Goal: Task Accomplishment & Management: Manage account settings

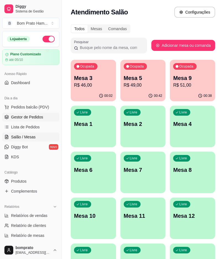
click at [36, 120] on link "Gestor de Pedidos" at bounding box center [30, 117] width 57 height 9
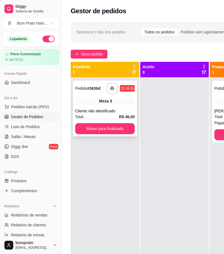
click at [91, 105] on div "Mesa 3" at bounding box center [105, 101] width 60 height 8
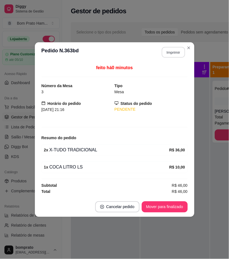
click at [171, 56] on button "Imprimir" at bounding box center [172, 52] width 23 height 11
click at [178, 206] on button "Mover para finalizado" at bounding box center [165, 206] width 46 height 11
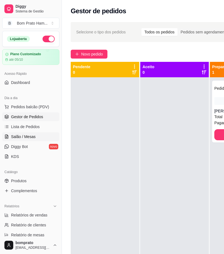
click at [32, 132] on link "Salão / Mesas" at bounding box center [30, 136] width 57 height 9
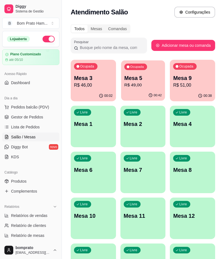
click at [132, 85] on p "R$ 49,00" at bounding box center [142, 85] width 37 height 6
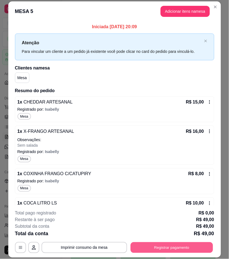
click at [207, 245] on button "Registrar pagamento" at bounding box center [171, 247] width 82 height 11
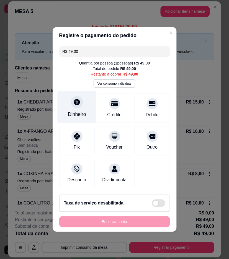
click at [78, 113] on div "Dinheiro" at bounding box center [77, 114] width 18 height 7
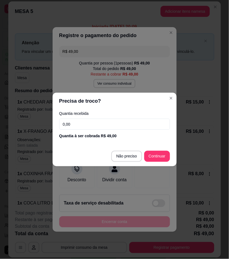
click at [126, 126] on input "0,00" at bounding box center [114, 124] width 111 height 11
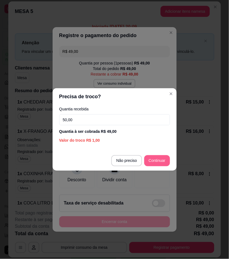
type input "50,00"
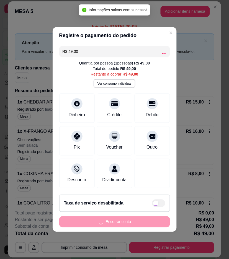
type input "R$ 0,00"
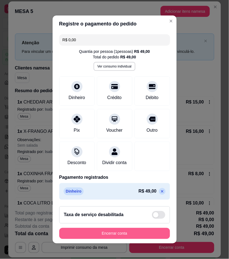
click at [131, 236] on button "Encerrar conta" at bounding box center [114, 233] width 111 height 11
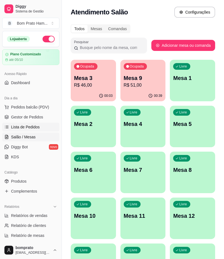
click at [36, 125] on span "Lista de Pedidos" at bounding box center [25, 127] width 29 height 6
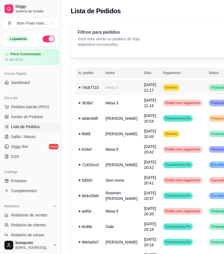
click at [144, 92] on td "[DATE] 21:17" at bounding box center [150, 87] width 19 height 15
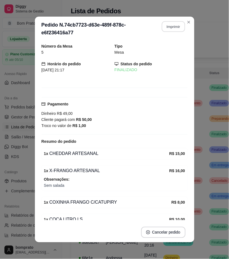
click at [165, 28] on button "Imprimir" at bounding box center [172, 26] width 23 height 11
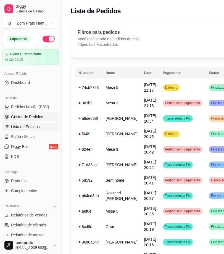
click at [45, 121] on link "Gestor de Pedidos" at bounding box center [30, 117] width 57 height 9
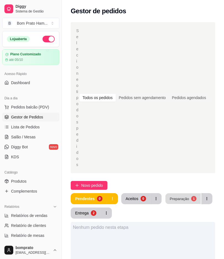
click at [186, 193] on button "Preparação 1" at bounding box center [183, 198] width 35 height 11
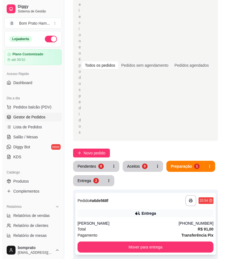
scroll to position [61, 0]
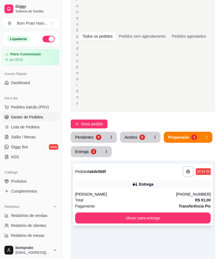
click at [154, 180] on div "Entrega" at bounding box center [143, 184] width 136 height 8
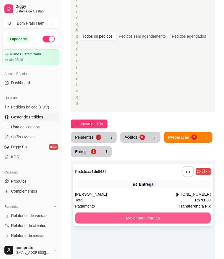
click at [187, 212] on button "Mover para entrega" at bounding box center [143, 217] width 136 height 11
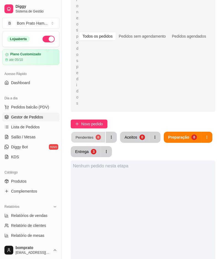
click at [95, 132] on button "Pendentes 0" at bounding box center [88, 137] width 34 height 11
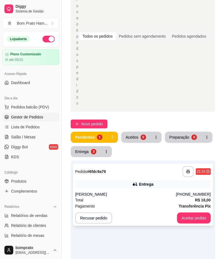
click at [147, 181] on div "Entrega" at bounding box center [146, 184] width 14 height 6
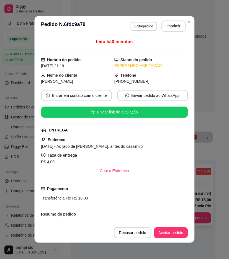
scroll to position [34, 0]
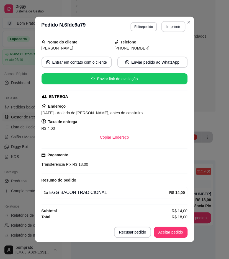
click at [168, 24] on button "Imprimir" at bounding box center [173, 26] width 24 height 11
click at [173, 231] on button "Aceitar pedido" at bounding box center [171, 232] width 34 height 11
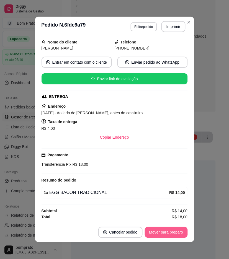
click at [172, 231] on button "Mover para preparo" at bounding box center [166, 232] width 43 height 11
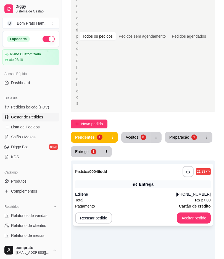
click at [132, 191] on div "Edilene" at bounding box center [125, 194] width 101 height 6
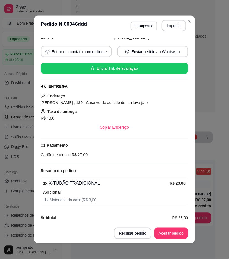
scroll to position [50, 0]
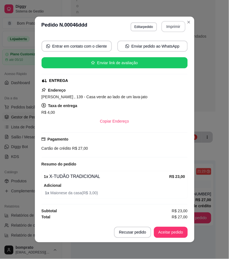
click at [171, 28] on button "Imprimir" at bounding box center [173, 26] width 24 height 11
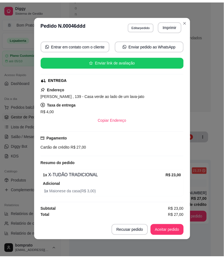
scroll to position [1, 0]
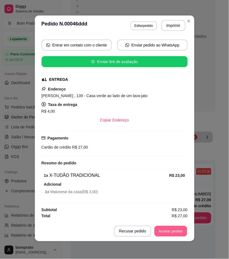
click at [172, 228] on button "Aceitar pedido" at bounding box center [170, 231] width 33 height 11
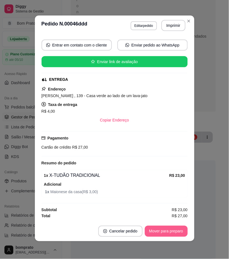
click at [176, 231] on button "Mover para preparo" at bounding box center [166, 231] width 43 height 11
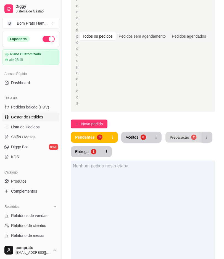
click at [170, 134] on div "Preparação" at bounding box center [179, 136] width 19 height 5
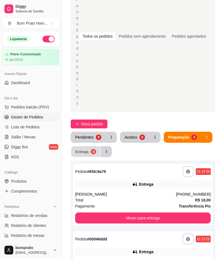
click at [92, 149] on div "3" at bounding box center [93, 151] width 5 height 5
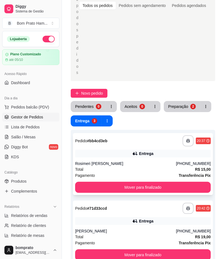
scroll to position [123, 0]
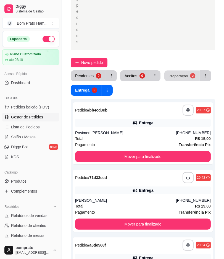
click at [182, 73] on div "Preparação" at bounding box center [178, 75] width 19 height 5
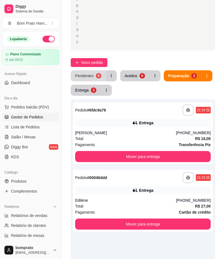
click at [95, 70] on button "Pendentes 0" at bounding box center [88, 75] width 35 height 11
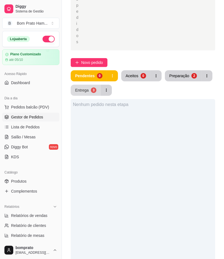
click at [96, 85] on button "Entrega 3" at bounding box center [86, 90] width 30 height 11
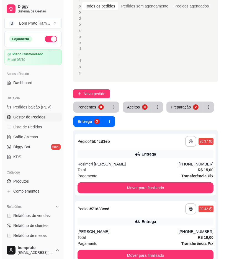
scroll to position [97, 0]
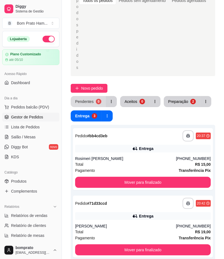
click at [94, 96] on button "Pendentes 0" at bounding box center [88, 101] width 35 height 11
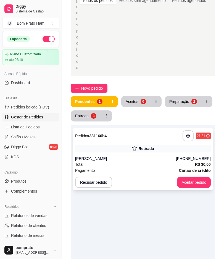
click at [109, 145] on div "Retirada" at bounding box center [143, 149] width 136 height 8
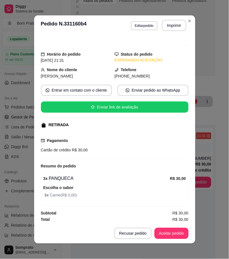
scroll to position [7, 0]
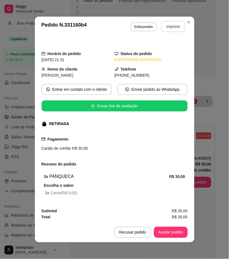
click at [169, 29] on button "Imprimir" at bounding box center [173, 26] width 24 height 11
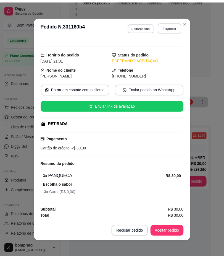
scroll to position [0, 0]
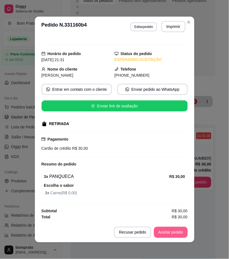
click at [176, 233] on button "Aceitar pedido" at bounding box center [171, 232] width 34 height 11
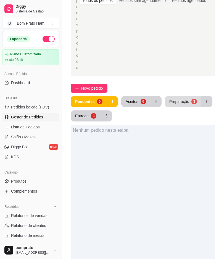
click at [185, 99] on div "Preparação" at bounding box center [180, 102] width 20 height 6
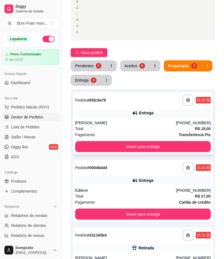
scroll to position [97, 0]
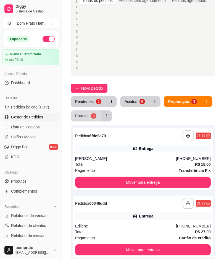
click at [95, 113] on div "3" at bounding box center [94, 116] width 6 height 6
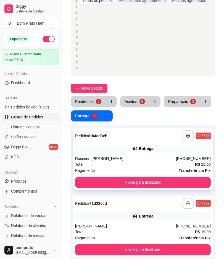
click at [137, 145] on div "Entrega" at bounding box center [143, 149] width 136 height 8
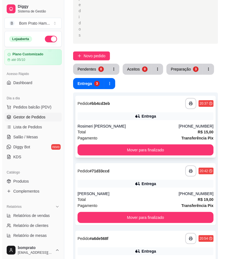
scroll to position [189, 0]
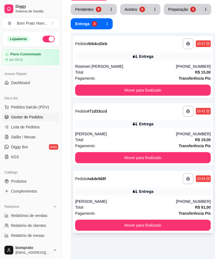
click at [145, 189] on div "Entrega" at bounding box center [146, 192] width 14 height 6
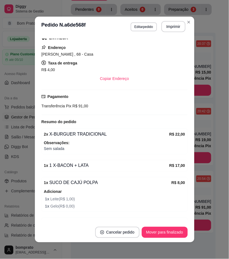
scroll to position [147, 0]
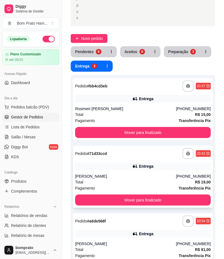
click at [136, 179] on div "Total R$ 19,00" at bounding box center [143, 182] width 136 height 6
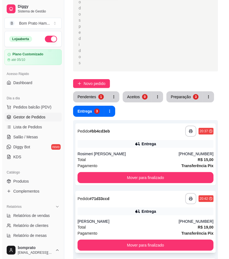
scroll to position [85, 0]
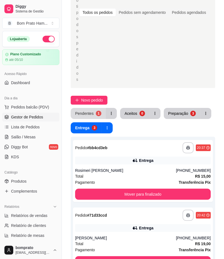
click at [95, 108] on button "Pendentes 1" at bounding box center [88, 113] width 35 height 11
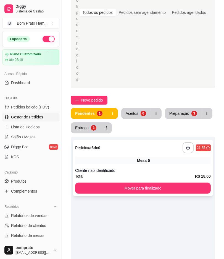
click at [140, 140] on div "**********" at bounding box center [143, 168] width 140 height 56
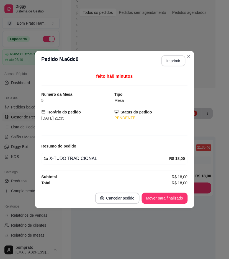
click at [169, 61] on button "Imprimir" at bounding box center [173, 60] width 24 height 11
click at [178, 200] on button "Mover para finalizado" at bounding box center [164, 198] width 45 height 11
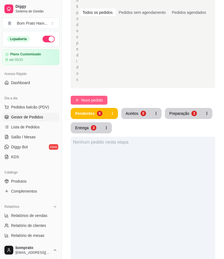
click at [100, 97] on span "Novo pedido" at bounding box center [92, 100] width 22 height 6
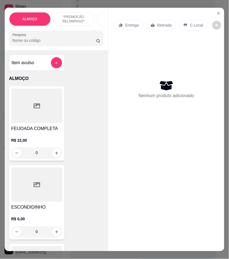
click at [68, 41] on input "Pesquisa" at bounding box center [54, 41] width 84 height 6
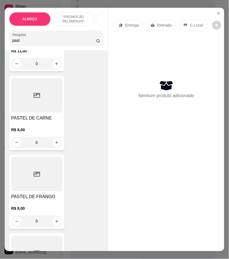
scroll to position [153, 0]
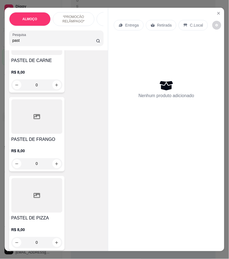
type input "past"
click at [53, 167] on div "0" at bounding box center [36, 163] width 51 height 11
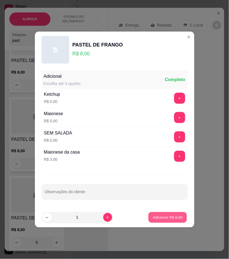
click at [176, 219] on p "Adicionar R$ 8,00" at bounding box center [168, 217] width 30 height 5
type input "1"
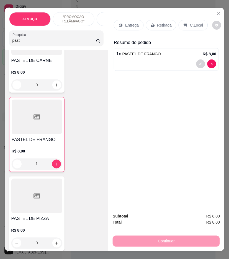
click at [190, 23] on p "C.Local" at bounding box center [196, 25] width 13 height 6
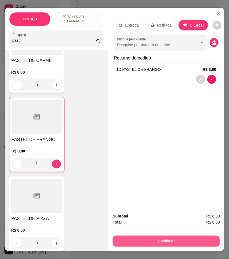
click at [184, 236] on button "Continuar" at bounding box center [166, 241] width 107 height 11
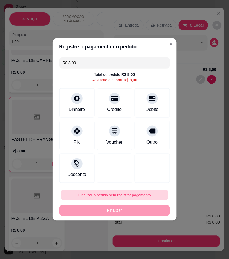
click at [141, 199] on button "Finalizar o pedido sem registrar pagamento" at bounding box center [114, 195] width 107 height 11
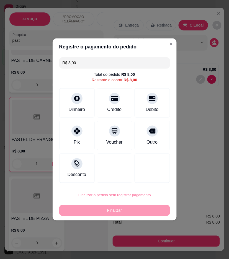
click at [151, 243] on button "Confirmar" at bounding box center [150, 241] width 20 height 8
type input "0"
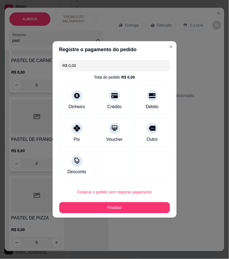
type input "R$ 0,00"
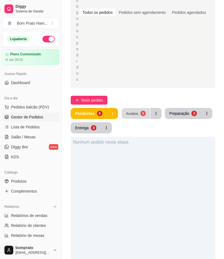
click at [140, 108] on button "Aceitos 0" at bounding box center [136, 113] width 28 height 11
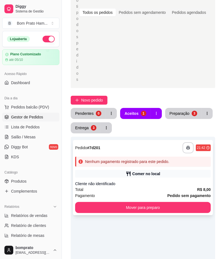
click at [155, 140] on div "**********" at bounding box center [143, 177] width 140 height 75
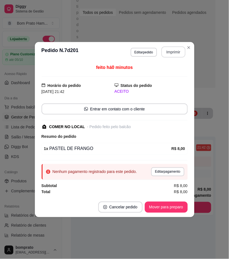
click at [170, 54] on button "Imprimir" at bounding box center [173, 51] width 24 height 11
click at [123, 213] on footer "Cancelar pedido Mover para preparo" at bounding box center [114, 207] width 159 height 20
click at [125, 208] on button "Cancelar pedido" at bounding box center [120, 207] width 44 height 11
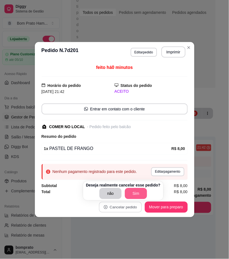
click at [139, 189] on button "Sim" at bounding box center [136, 193] width 22 height 11
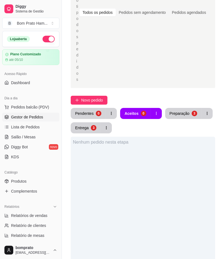
click at [92, 97] on span "Novo pedido" at bounding box center [92, 100] width 22 height 6
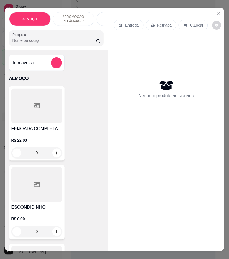
click at [219, 16] on div "Entrega Retirada C.Local Nenhum produto adicionado" at bounding box center [166, 125] width 116 height 234
click at [218, 12] on icon "Close" at bounding box center [218, 13] width 4 height 4
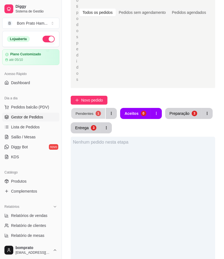
click at [89, 111] on div "Pendentes" at bounding box center [84, 113] width 18 height 5
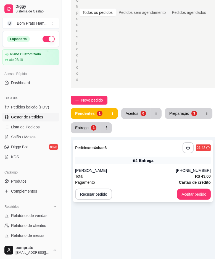
click at [122, 157] on div "Entrega" at bounding box center [143, 161] width 136 height 8
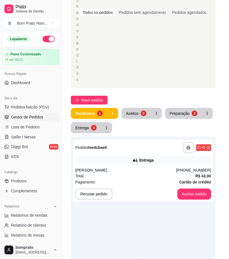
scroll to position [75, 0]
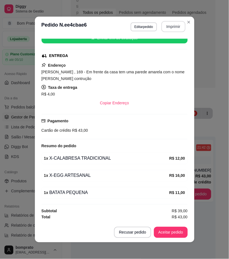
click at [169, 28] on button "Imprimir" at bounding box center [173, 26] width 24 height 11
click at [179, 233] on button "Aceitar pedido" at bounding box center [170, 232] width 33 height 11
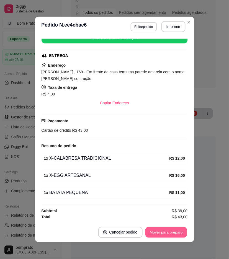
click at [179, 233] on button "Mover para preparo" at bounding box center [165, 232] width 41 height 11
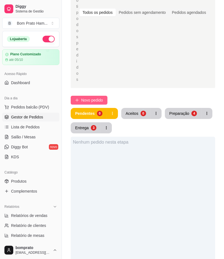
click at [93, 96] on button "Novo pedido" at bounding box center [89, 100] width 37 height 9
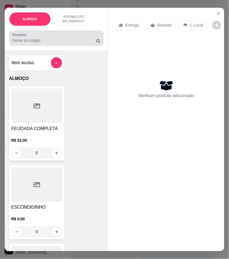
click at [81, 46] on div "Pesquisa" at bounding box center [56, 37] width 95 height 15
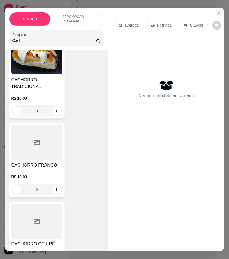
scroll to position [153, 0]
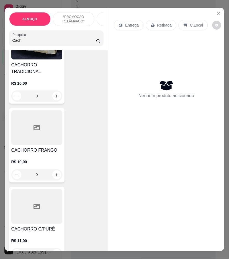
type input "Cach"
click at [53, 178] on div "0" at bounding box center [36, 174] width 51 height 11
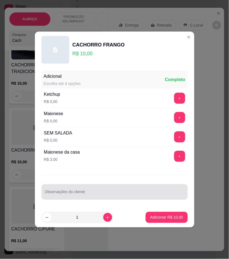
click at [104, 192] on input "Observações do cliente" at bounding box center [114, 194] width 139 height 6
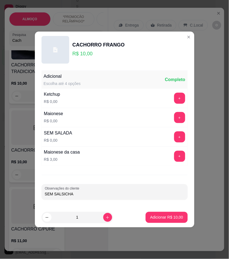
type input "SEM SALSICHA"
click at [172, 217] on p "Adicionar R$ 10,00" at bounding box center [166, 217] width 32 height 5
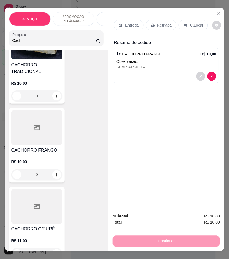
click at [59, 217] on div at bounding box center [36, 206] width 51 height 35
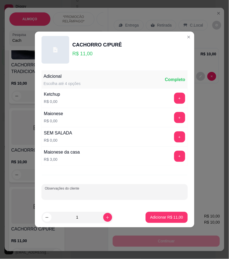
click at [64, 197] on input "Observações do cliente" at bounding box center [114, 194] width 139 height 6
type input "A"
type input "SEM SALSICHA"
click at [170, 216] on p "Adicionar R$ 11,00" at bounding box center [166, 217] width 32 height 5
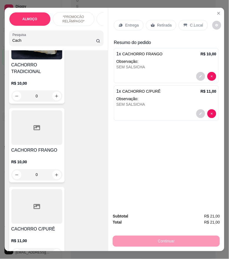
click at [126, 24] on p "Entrega" at bounding box center [132, 25] width 14 height 6
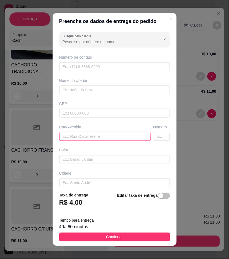
paste input "Rua F"
type input "Rua F"
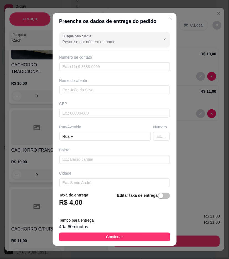
click at [151, 141] on div "Busque pelo cliente Número de contato Nome do cliente CEP Rua/Avenida Rua F Núm…" at bounding box center [115, 109] width 124 height 158
click at [153, 137] on input "text" at bounding box center [161, 136] width 17 height 9
type input "15"
paste input "Vila da cohab"
type input "Vila da cohab"
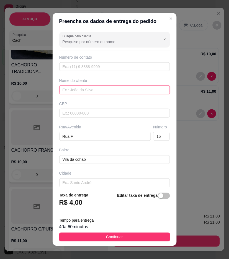
paste input "Enicleysla"
type input "Enicleysla"
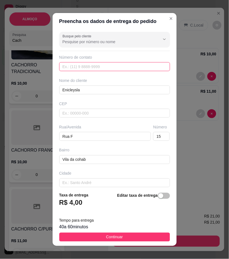
paste input "(87) 9152-7470"
type input "(87) 9152-7470"
click at [134, 234] on button "Continuar" at bounding box center [114, 237] width 111 height 9
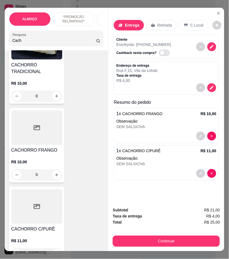
click at [218, 239] on div "Subtotal R$ 21,00 Taxa de entrega R$ 4,00 Total R$ 25,00 Continuar" at bounding box center [166, 227] width 116 height 48
click at [216, 239] on button "Continuar" at bounding box center [166, 241] width 107 height 11
click at [199, 136] on button "decrease-product-quantity" at bounding box center [200, 136] width 9 height 9
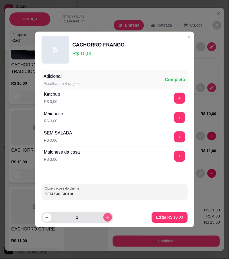
click at [106, 220] on button "increase-product-quantity" at bounding box center [107, 217] width 9 height 9
type input "2"
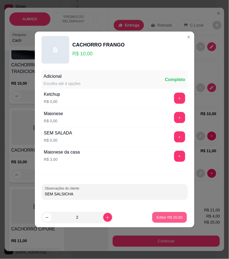
click at [159, 216] on p "Editar R$ 20,00" at bounding box center [170, 217] width 26 height 5
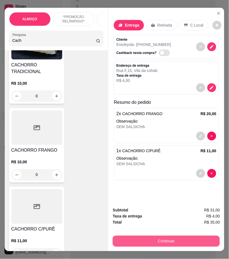
click at [178, 238] on button "Continuar" at bounding box center [166, 241] width 107 height 11
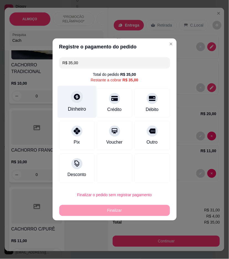
click at [74, 104] on div "Dinheiro" at bounding box center [76, 102] width 39 height 32
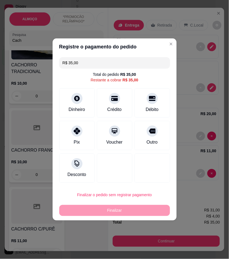
click at [132, 126] on input "0,00" at bounding box center [114, 124] width 111 height 11
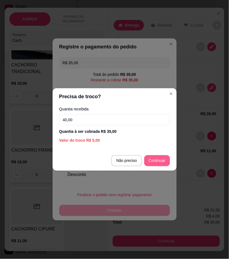
type input "40,00"
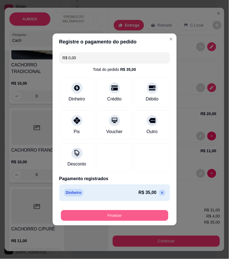
click at [150, 213] on button "Finalizar" at bounding box center [114, 215] width 107 height 11
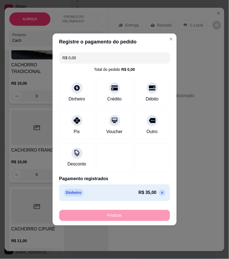
type input "-R$ 35,00"
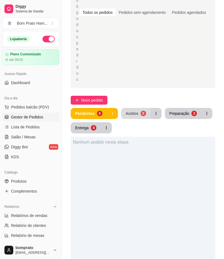
click at [143, 111] on div "0" at bounding box center [144, 114] width 6 height 6
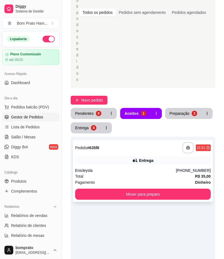
click at [150, 142] on div "**********" at bounding box center [143, 147] width 136 height 11
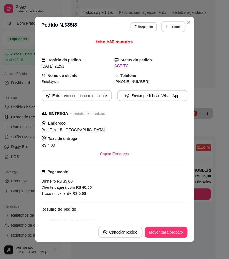
click at [164, 26] on button "Imprimir" at bounding box center [173, 26] width 24 height 11
click at [170, 232] on button "Mover para preparo" at bounding box center [166, 232] width 43 height 11
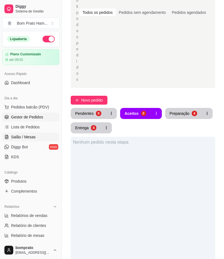
click at [41, 137] on link "Salão / Mesas" at bounding box center [30, 136] width 57 height 9
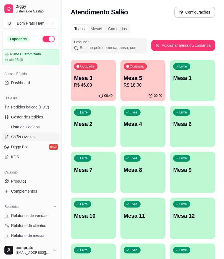
click at [138, 95] on div "00:20" at bounding box center [143, 95] width 45 height 11
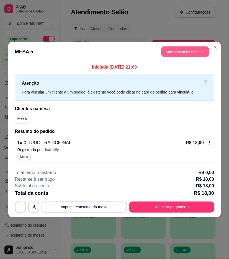
click at [187, 54] on button "Adicionar itens na mesa" at bounding box center [185, 51] width 48 height 11
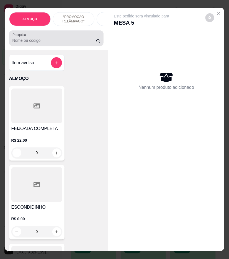
click at [18, 40] on input "Pesquisa" at bounding box center [54, 41] width 84 height 6
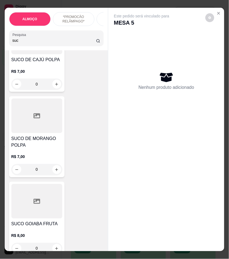
scroll to position [399, 0]
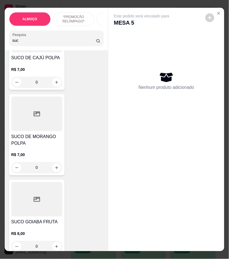
type input "suc"
click at [52, 141] on h4 "SUCO DE MORANGO POLPA" at bounding box center [36, 139] width 51 height 13
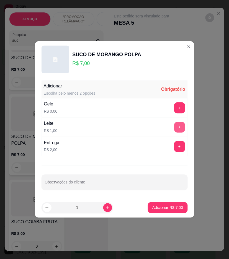
click at [178, 127] on button "+" at bounding box center [179, 127] width 11 height 11
click at [174, 109] on button "+" at bounding box center [179, 107] width 11 height 11
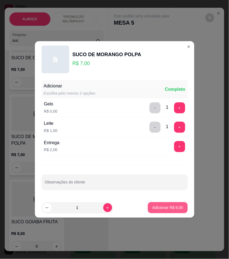
click at [175, 206] on p "Adicionar R$ 8,00" at bounding box center [167, 208] width 31 height 6
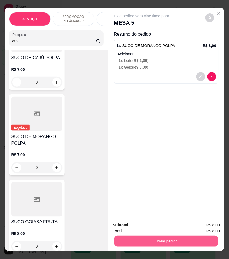
click at [187, 242] on button "Enviar pedido" at bounding box center [166, 241] width 104 height 11
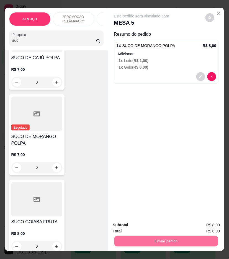
click at [169, 223] on button "Não registrar e enviar pedido" at bounding box center [147, 225] width 56 height 10
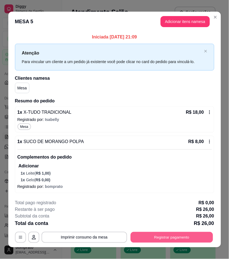
click at [164, 234] on button "Registrar pagamento" at bounding box center [171, 237] width 82 height 11
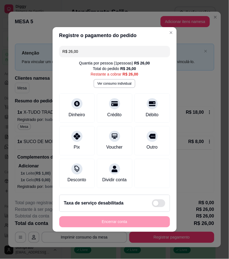
drag, startPoint x: 84, startPoint y: 48, endPoint x: 58, endPoint y: 47, distance: 26.0
click at [58, 47] on div "R$ 26,00 Quantia por pessoa ( 1 pessoas) R$ 26,00 Total do pedido R$ 26,00 Rest…" at bounding box center [115, 117] width 124 height 147
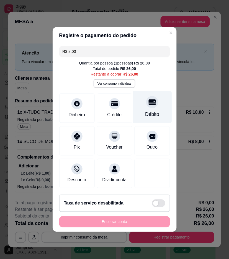
click at [148, 101] on icon at bounding box center [151, 103] width 7 height 6
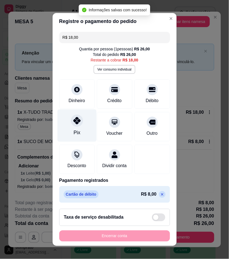
click at [73, 122] on icon at bounding box center [76, 120] width 7 height 7
type input "R$ 0,00"
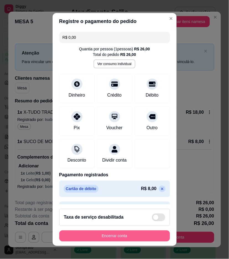
click at [144, 233] on button "Encerrar conta" at bounding box center [114, 235] width 111 height 11
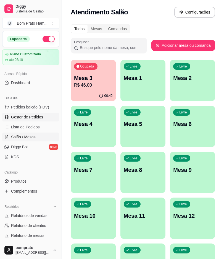
click at [46, 121] on link "Gestor de Pedidos" at bounding box center [30, 117] width 57 height 9
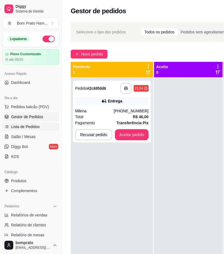
click at [43, 130] on link "Lista de Pedidos" at bounding box center [30, 126] width 57 height 9
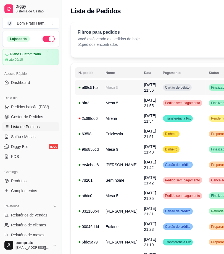
click at [160, 92] on td "Cartão de débito" at bounding box center [183, 87] width 46 height 15
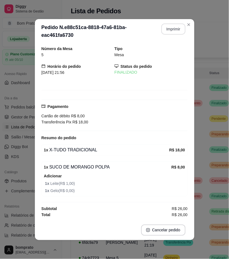
click at [168, 31] on button "Imprimir" at bounding box center [173, 29] width 24 height 11
click at [193, 192] on div "Número da Mesa 5 Tipo Mesa Horário do pedido 13/09/2025 21:56 Status do pedido …" at bounding box center [114, 131] width 159 height 177
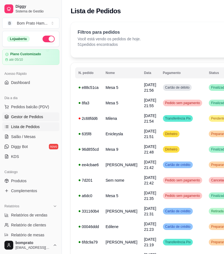
click at [39, 118] on span "Gestor de Pedidos" at bounding box center [27, 117] width 32 height 6
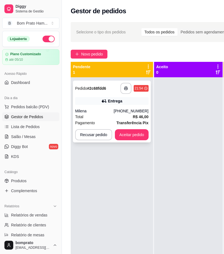
click at [126, 107] on div "**********" at bounding box center [112, 112] width 78 height 62
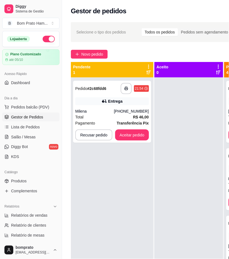
scroll to position [123, 0]
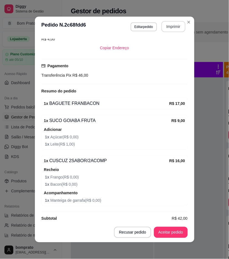
click at [170, 29] on button "Imprimir" at bounding box center [173, 26] width 24 height 11
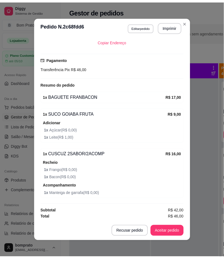
scroll to position [131, 0]
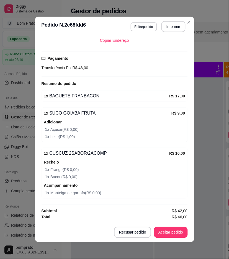
click at [138, 234] on button "Recusar pedido" at bounding box center [132, 232] width 37 height 11
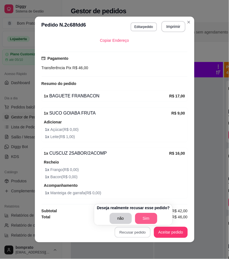
click at [145, 216] on button "Sim" at bounding box center [146, 218] width 22 height 11
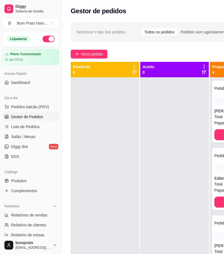
click at [162, 148] on div at bounding box center [174, 204] width 69 height 254
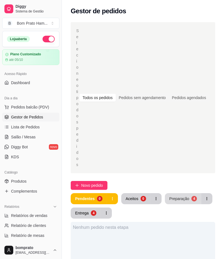
click at [188, 193] on button "Preparação 4" at bounding box center [183, 198] width 36 height 11
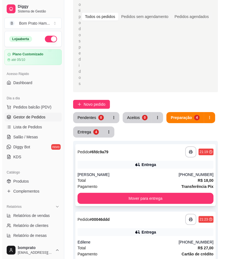
scroll to position [92, 0]
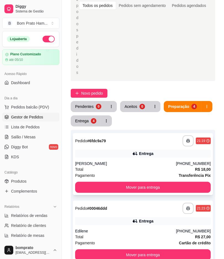
click at [142, 172] on div "Pagamento Transferência Pix" at bounding box center [143, 175] width 136 height 6
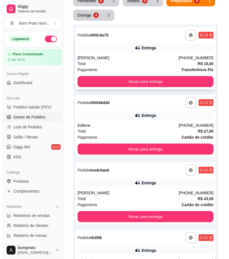
scroll to position [205, 0]
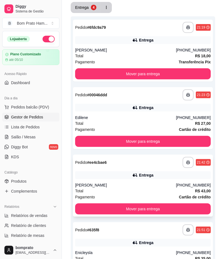
click at [159, 188] on div "Total R$ 43,00" at bounding box center [143, 191] width 136 height 6
click at [153, 239] on div "Entrega" at bounding box center [143, 243] width 136 height 8
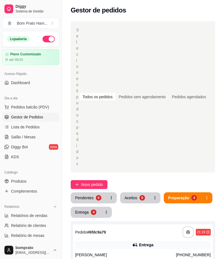
scroll to position [0, 0]
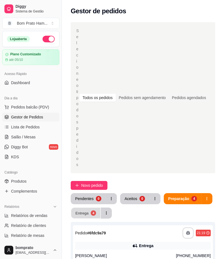
click at [91, 208] on button "Entrega 4" at bounding box center [85, 213] width 29 height 11
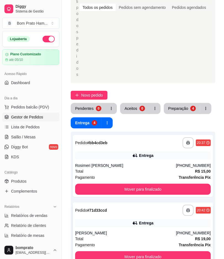
scroll to position [92, 0]
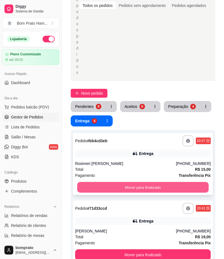
click at [162, 182] on button "Mover para finalizado" at bounding box center [143, 187] width 132 height 11
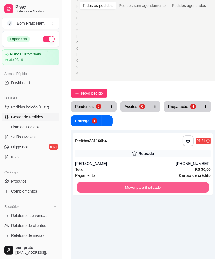
click at [162, 182] on button "Mover para finalizado" at bounding box center [143, 187] width 132 height 11
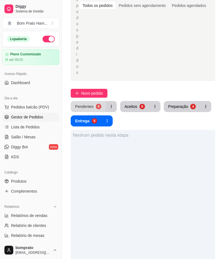
click at [100, 101] on button "Pendentes 0" at bounding box center [88, 106] width 35 height 11
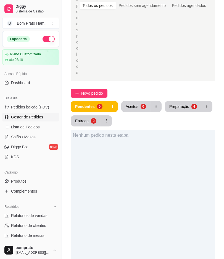
click at [179, 101] on div "Pendentes 0 Aceitos 0 Preparação 4 Entrega 0" at bounding box center [143, 113] width 145 height 25
click at [179, 104] on div "Preparação" at bounding box center [179, 106] width 19 height 5
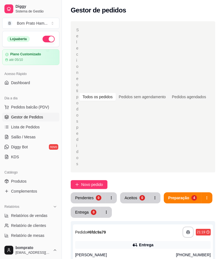
scroll to position [0, 0]
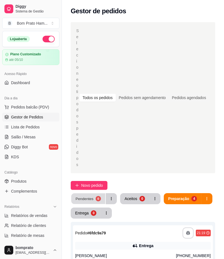
click at [90, 196] on div "Pendentes" at bounding box center [84, 198] width 18 height 5
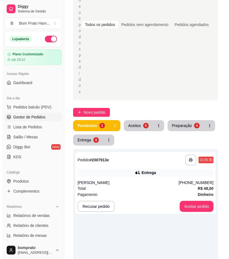
scroll to position [92, 0]
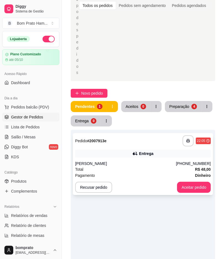
click at [131, 161] on div "Fernando" at bounding box center [125, 164] width 101 height 6
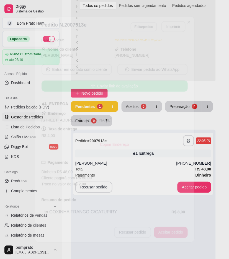
scroll to position [79, 0]
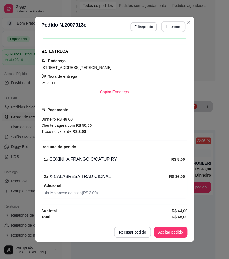
click at [167, 24] on button "Imprimir" at bounding box center [173, 26] width 24 height 11
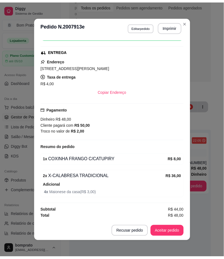
scroll to position [0, 0]
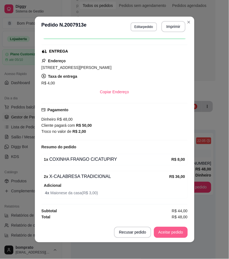
click at [165, 232] on button "Aceitar pedido" at bounding box center [171, 232] width 34 height 11
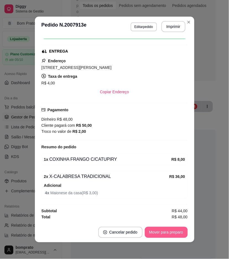
click at [165, 232] on button "Mover para preparo" at bounding box center [166, 232] width 43 height 11
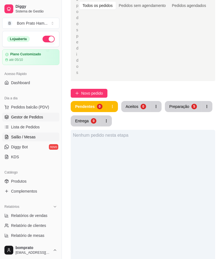
click at [37, 138] on link "Salão / Mesas" at bounding box center [30, 136] width 57 height 9
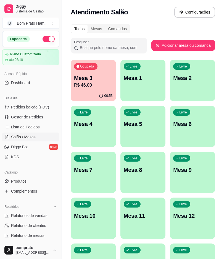
click at [103, 89] on div "Ocupada Mesa 3 R$ 46,00" at bounding box center [93, 75] width 45 height 31
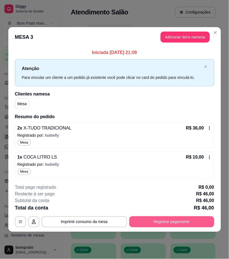
click at [202, 223] on button "Registrar pagamento" at bounding box center [171, 221] width 85 height 11
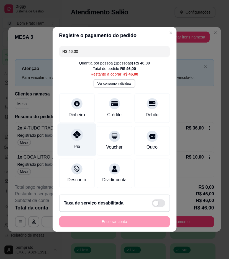
click at [81, 132] on div at bounding box center [77, 135] width 12 height 12
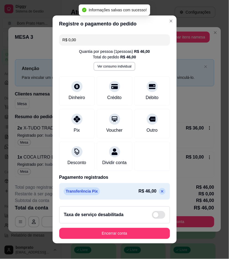
click at [160, 194] on icon at bounding box center [162, 191] width 4 height 4
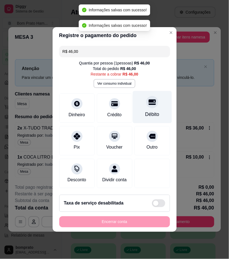
click at [141, 96] on div "Débito" at bounding box center [151, 107] width 39 height 32
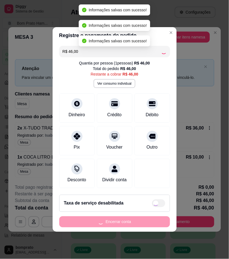
type input "R$ 0,00"
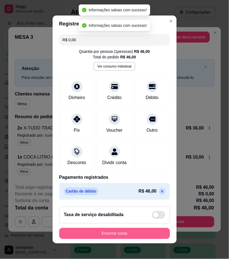
click at [149, 233] on button "Encerrar conta" at bounding box center [114, 233] width 111 height 11
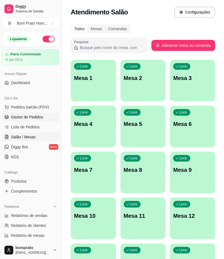
click at [42, 120] on link "Gestor de Pedidos" at bounding box center [30, 117] width 57 height 9
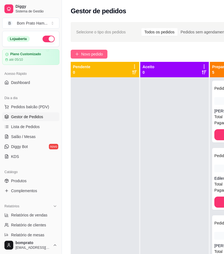
click at [94, 55] on span "Novo pedido" at bounding box center [92, 54] width 22 height 6
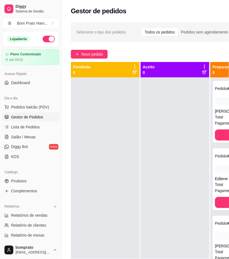
click at [49, 43] on input "Pesquisa" at bounding box center [54, 41] width 84 height 6
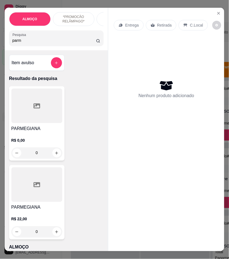
type input "parm"
click at [50, 113] on div at bounding box center [36, 105] width 51 height 35
click at [42, 115] on div at bounding box center [36, 105] width 51 height 35
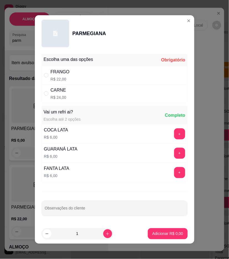
click at [93, 76] on div "FRANGO R$ 22,00" at bounding box center [114, 75] width 146 height 18
radio input "true"
click at [160, 233] on p "Adicionar R$ 22,00" at bounding box center [166, 233] width 32 height 5
type input "1"
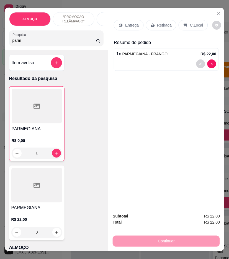
click at [45, 123] on div at bounding box center [37, 106] width 50 height 35
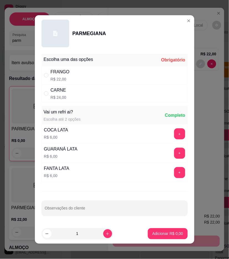
click at [151, 97] on div "CARNE R$ 24,00" at bounding box center [114, 93] width 146 height 18
radio input "true"
click at [176, 231] on button "Adicionar R$ 24,00" at bounding box center [166, 233] width 42 height 11
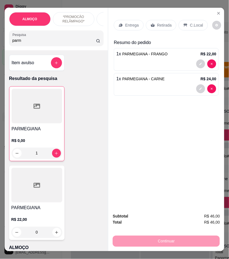
click at [132, 22] on p "Entrega" at bounding box center [132, 25] width 14 height 6
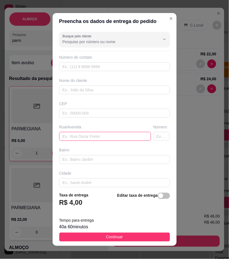
paste input "Rua Santa aguida, 85"
type input "Rua Santa aguida, 85"
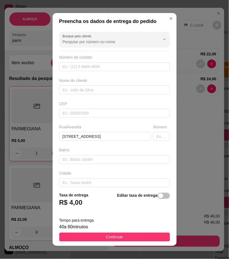
scroll to position [28, 0]
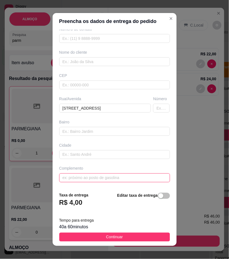
paste input "Depois da rodoviária a primeira à direita, só segui reto, casa amarela de prime…"
type input "Depois da rodoviária a primeira à direita, só segui reto, casa amarela de prime…"
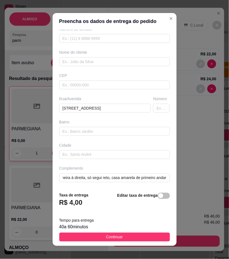
scroll to position [0, 0]
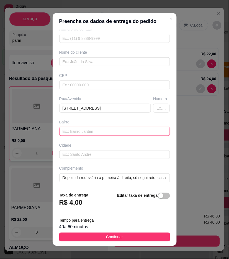
paste input "Nova sertania"
type input "Nova sertania"
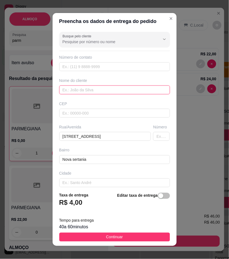
paste input "Pablo Jovaci"
type input "Pablo Jovaci"
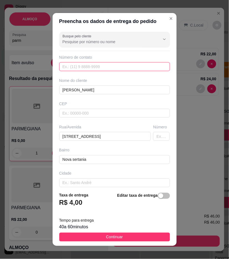
paste input "(87) 9185-1392"
type input "(87) 9185-1392"
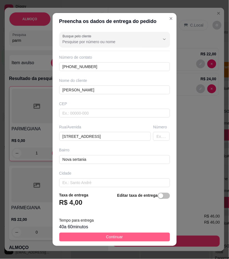
click at [152, 237] on button "Continuar" at bounding box center [114, 237] width 111 height 9
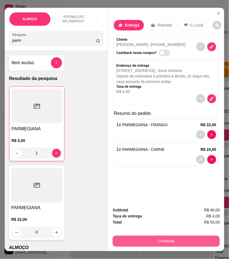
click at [172, 237] on button "Continuar" at bounding box center [166, 241] width 107 height 11
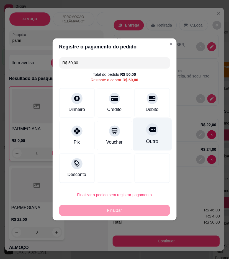
click at [149, 137] on div "Outro" at bounding box center [151, 134] width 39 height 32
type input "R$ 0,00"
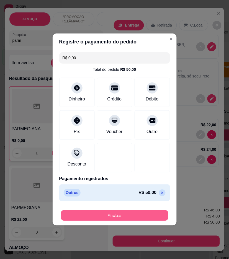
click at [154, 216] on button "Finalizar" at bounding box center [114, 215] width 107 height 11
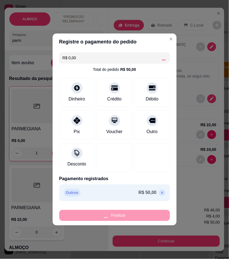
type input "0"
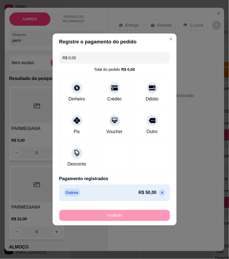
type input "-R$ 50,00"
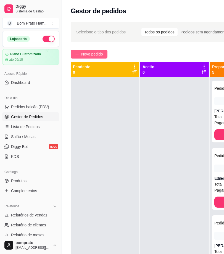
click at [99, 54] on span "Novo pedido" at bounding box center [92, 54] width 22 height 6
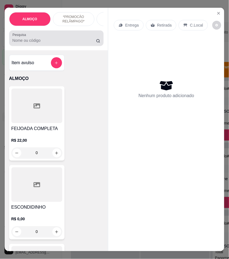
click at [79, 43] on input "Pesquisa" at bounding box center [54, 41] width 84 height 6
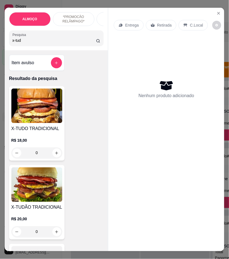
type input "x-tud"
click at [23, 210] on h4 "X-TUDÃO TRADICIONAL" at bounding box center [36, 207] width 51 height 7
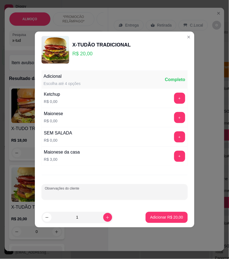
click at [106, 195] on input "Observações do cliente" at bounding box center [114, 194] width 139 height 6
type input "SEM MILHO"
click at [160, 218] on p "Adicionar R$ 20,00" at bounding box center [166, 218] width 33 height 6
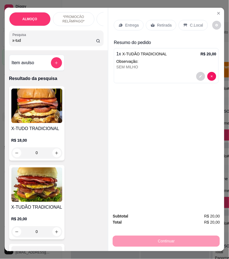
click at [158, 23] on p "Retirada" at bounding box center [164, 25] width 15 height 6
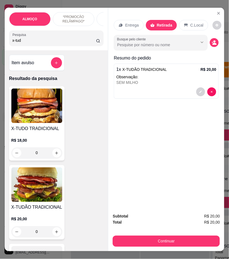
click at [173, 236] on button "Continuar" at bounding box center [166, 241] width 107 height 11
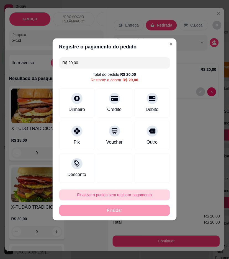
click at [140, 200] on button "Finalizar o pedido sem registrar pagamento" at bounding box center [114, 194] width 111 height 11
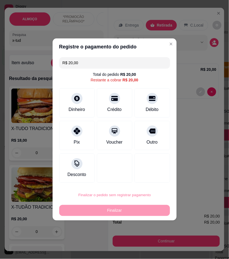
click at [147, 242] on button "Confirmar" at bounding box center [150, 240] width 20 height 8
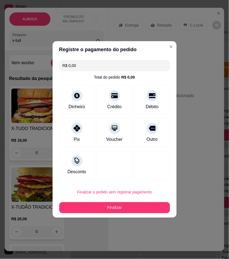
type input "R$ 0,00"
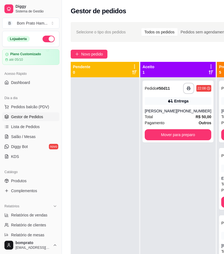
click at [184, 169] on div "**********" at bounding box center [177, 204] width 75 height 254
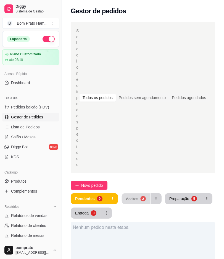
click at [135, 196] on div "Aceitos" at bounding box center [132, 198] width 12 height 5
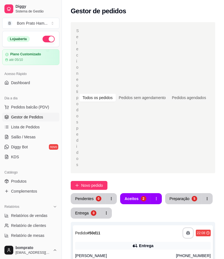
click at [150, 225] on div "**********" at bounding box center [143, 256] width 140 height 62
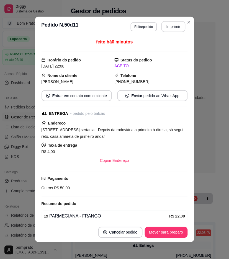
click at [171, 27] on button "Imprimir" at bounding box center [173, 26] width 24 height 11
click at [173, 237] on button "Mover para preparo" at bounding box center [165, 232] width 41 height 11
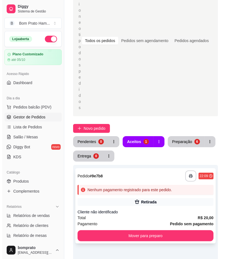
scroll to position [61, 0]
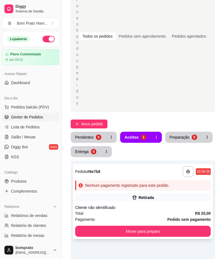
click at [140, 195] on div "Retirada" at bounding box center [146, 198] width 15 height 6
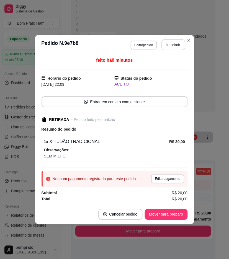
click at [178, 47] on button "Imprimir" at bounding box center [173, 44] width 24 height 11
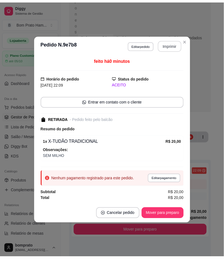
scroll to position [0, 0]
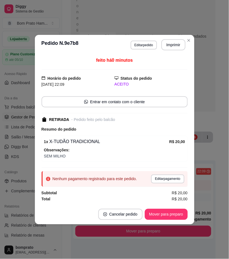
click at [177, 220] on footer "Cancelar pedido Mover para preparo" at bounding box center [114, 214] width 159 height 20
click at [178, 211] on button "Mover para preparo" at bounding box center [165, 214] width 41 height 11
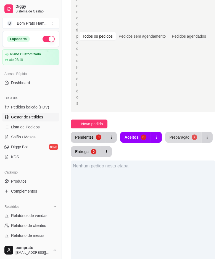
click at [183, 134] on div "Preparação" at bounding box center [180, 137] width 20 height 6
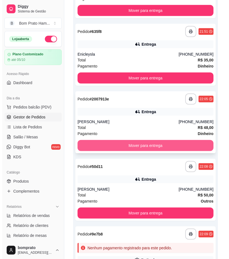
scroll to position [421, 0]
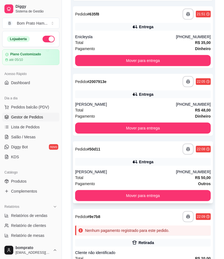
click at [138, 169] on div "Pablo Jovaci" at bounding box center [125, 172] width 101 height 6
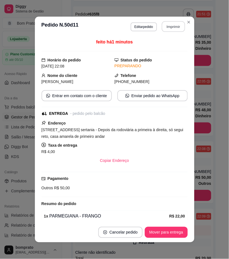
click at [172, 23] on button "Imprimir" at bounding box center [172, 26] width 23 height 11
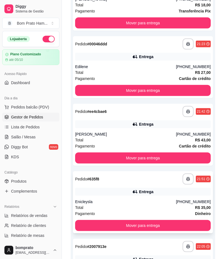
scroll to position [256, 0]
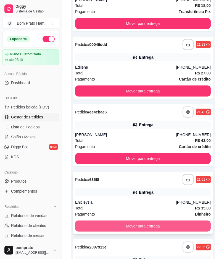
click at [144, 220] on button "Mover para entrega" at bounding box center [143, 225] width 136 height 11
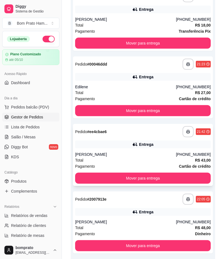
scroll to position [225, 0]
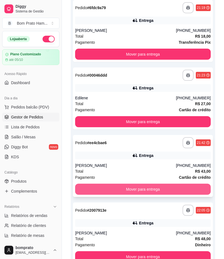
click at [139, 184] on button "Mover para entrega" at bounding box center [143, 189] width 136 height 11
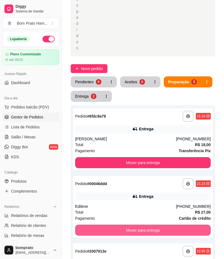
scroll to position [102, 0]
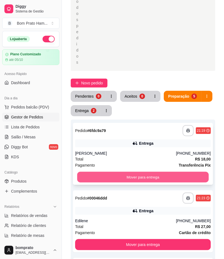
click at [139, 172] on button "Mover para entrega" at bounding box center [143, 177] width 132 height 11
click at [142, 172] on button "Mover para entrega" at bounding box center [143, 177] width 132 height 11
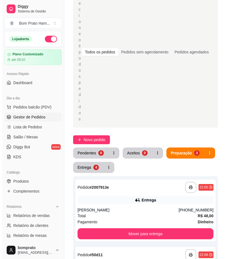
scroll to position [41, 0]
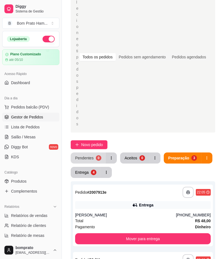
click at [95, 152] on button "Pendentes 0" at bounding box center [88, 157] width 35 height 11
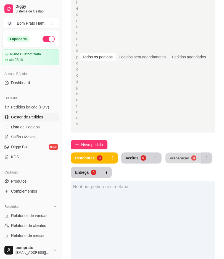
click at [172, 153] on button "Preparação 3" at bounding box center [183, 158] width 35 height 11
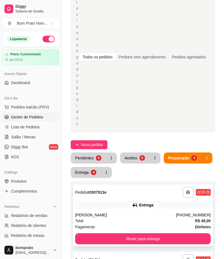
click at [158, 201] on div "Entrega" at bounding box center [143, 205] width 136 height 8
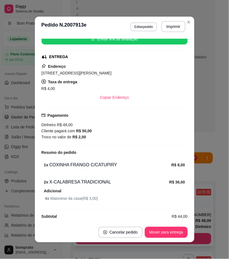
scroll to position [79, 0]
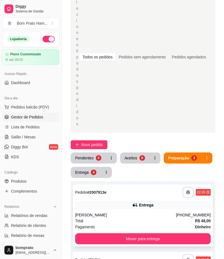
click at [144, 218] on div "Total R$ 48,00" at bounding box center [143, 221] width 136 height 6
click at [145, 212] on div "Fernando" at bounding box center [125, 215] width 101 height 6
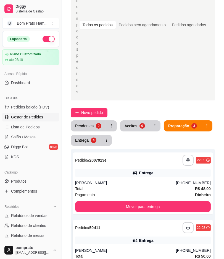
scroll to position [102, 0]
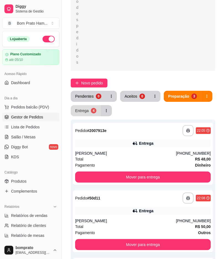
click at [90, 105] on button "Entrega 4" at bounding box center [86, 110] width 30 height 11
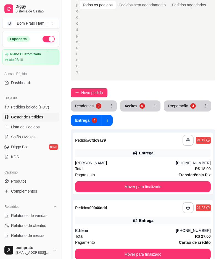
scroll to position [71, 0]
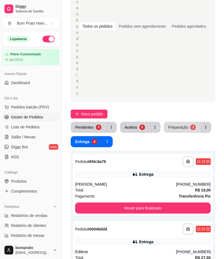
click at [170, 124] on div "Preparação" at bounding box center [178, 127] width 20 height 6
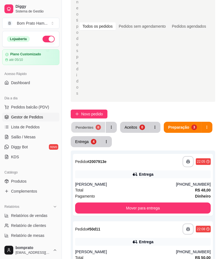
click at [82, 124] on div "Pendentes" at bounding box center [84, 126] width 18 height 5
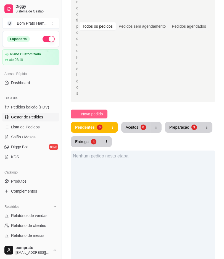
click at [105, 109] on button "Novo pedido" at bounding box center [89, 113] width 37 height 9
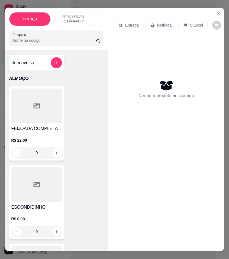
click at [29, 42] on input "Pesquisa" at bounding box center [54, 41] width 84 height 6
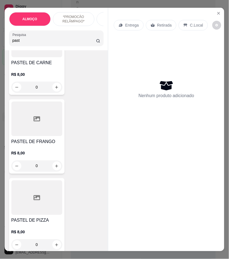
scroll to position [153, 0]
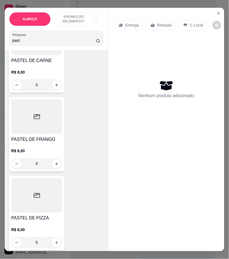
click at [53, 243] on div "0" at bounding box center [36, 242] width 51 height 11
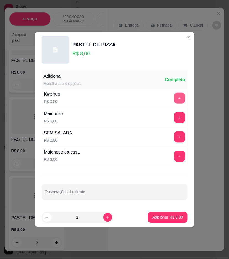
click at [176, 95] on button "+" at bounding box center [179, 98] width 11 height 11
click at [178, 118] on button "+" at bounding box center [179, 117] width 11 height 11
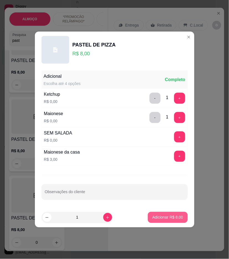
click at [173, 218] on p "Adicionar R$ 8,00" at bounding box center [167, 218] width 31 height 6
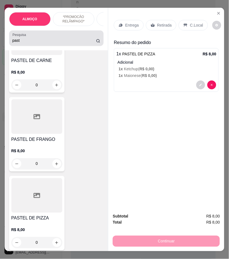
click at [28, 41] on input "past" at bounding box center [54, 41] width 84 height 6
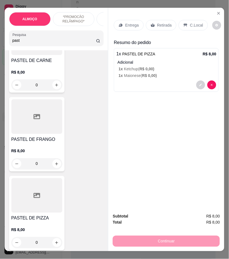
click at [28, 41] on input "past" at bounding box center [54, 41] width 84 height 6
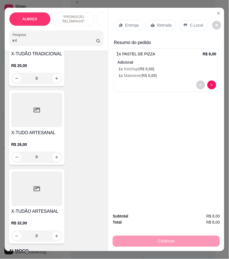
type input "x-t"
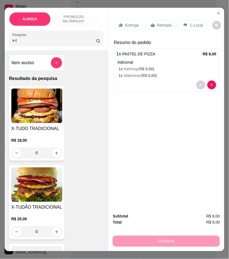
click at [54, 153] on div "0" at bounding box center [36, 152] width 51 height 11
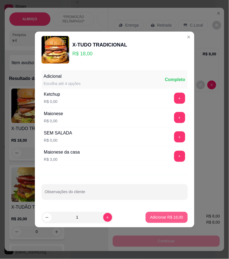
click at [158, 220] on button "Adicionar R$ 18,00" at bounding box center [166, 217] width 42 height 11
type input "1"
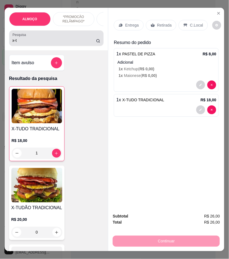
click at [16, 43] on input "x-t" at bounding box center [54, 41] width 84 height 6
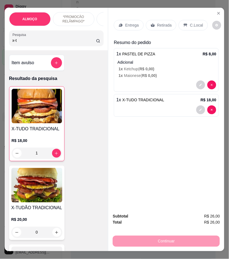
click at [16, 43] on input "x-t" at bounding box center [54, 41] width 84 height 6
click at [115, 21] on div "Entrega" at bounding box center [129, 25] width 30 height 11
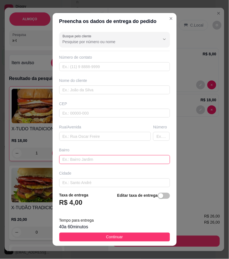
paste input "Rua da cruz"
type input "Rua da cruz"
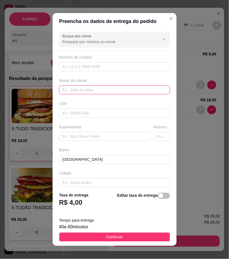
paste input "Joyce Carvalho"
type input "Joyce Carvalho"
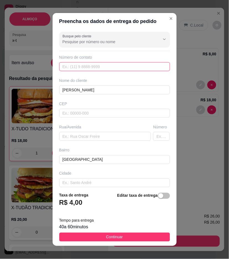
paste input "(87) 9181-1741"
type input "(87) 9181-1741"
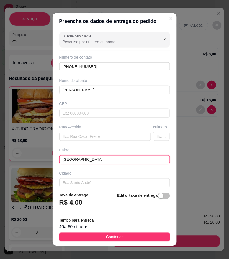
drag, startPoint x: 92, startPoint y: 161, endPoint x: 54, endPoint y: 158, distance: 37.9
click at [54, 158] on div "Busque pelo cliente Número de contato (87) 9181-1741 Nome do cliente Joyce Carv…" at bounding box center [115, 109] width 124 height 158
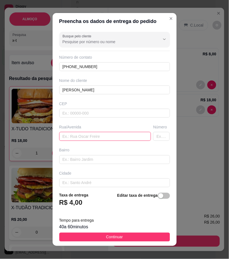
paste input "Rua da cruz"
type input "Rua da cruz"
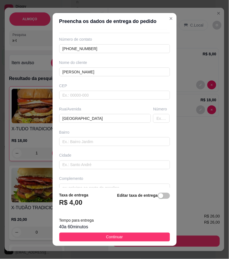
scroll to position [28, 0]
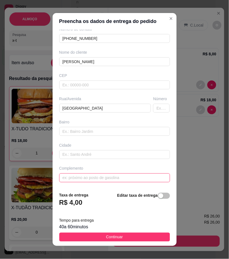
paste input "Mesmo em frente a cruz tem uma porteira aí desce"
click at [148, 178] on input "Mesmo em frente a cruz tem uma porteira aí desce" at bounding box center [114, 177] width 111 height 9
paste input "Vizinho ao bar de diva"
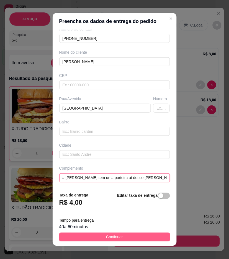
type input "Mesmo em frente a cruz tem uma porteira aí desce Vizinho ao bar de diva"
click at [126, 235] on button "Continuar" at bounding box center [114, 237] width 111 height 9
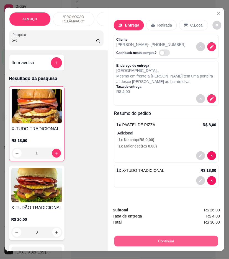
click at [161, 238] on button "Continuar" at bounding box center [166, 241] width 104 height 11
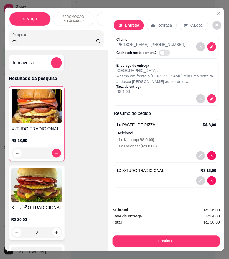
click at [86, 150] on div "R$ 30,00 Total do pedido R$ 30,00 Restante a cobrar R$ 30,00 Dinheiro Crédito D…" at bounding box center [115, 120] width 124 height 130
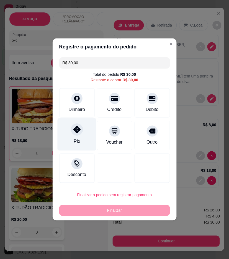
click at [82, 140] on div "Pix" at bounding box center [76, 134] width 39 height 32
type input "R$ 0,00"
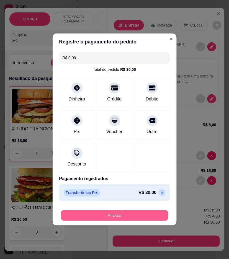
click at [142, 213] on button "Finalizar" at bounding box center [114, 215] width 107 height 11
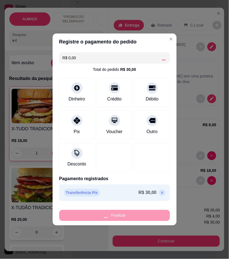
type input "0"
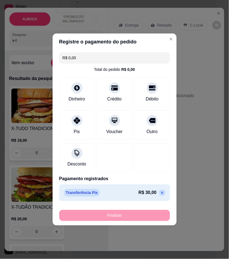
type input "-R$ 30,00"
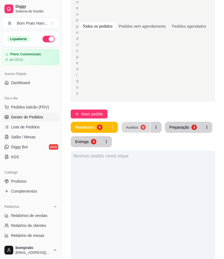
click at [132, 124] on div "Aceitos" at bounding box center [132, 126] width 12 height 5
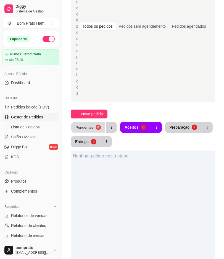
click at [89, 122] on button "Pendentes 0" at bounding box center [88, 127] width 34 height 11
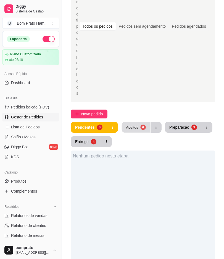
click at [129, 122] on button "Aceitos 0" at bounding box center [136, 127] width 28 height 11
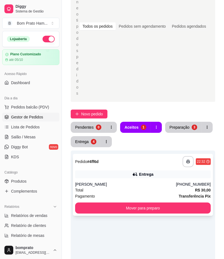
click at [145, 154] on div "**********" at bounding box center [143, 185] width 140 height 62
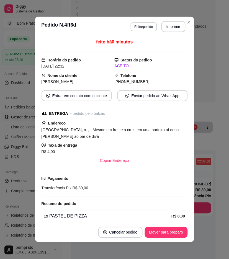
click at [173, 27] on button "Imprimir" at bounding box center [173, 26] width 24 height 11
click at [173, 236] on button "Mover para preparo" at bounding box center [166, 232] width 43 height 11
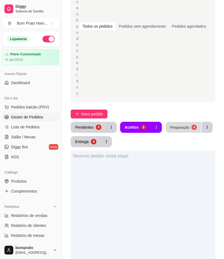
click at [187, 124] on div "Preparação" at bounding box center [179, 126] width 19 height 5
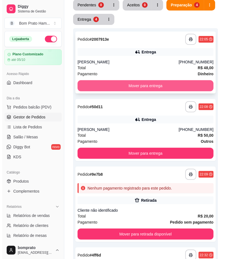
scroll to position [194, 0]
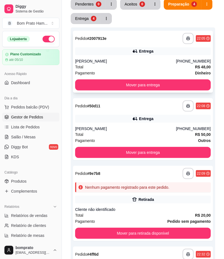
click at [158, 166] on div "**********" at bounding box center [143, 203] width 140 height 75
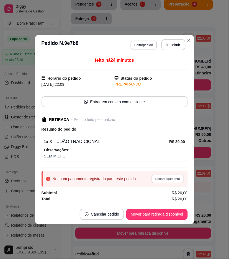
click at [174, 177] on button "Editar pagamento" at bounding box center [168, 178] width 32 height 9
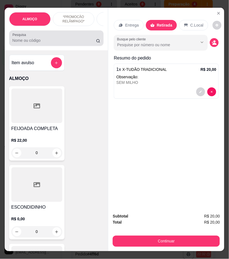
click at [39, 39] on div at bounding box center [56, 38] width 88 height 11
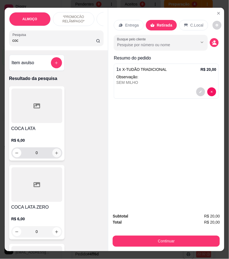
type input "coc"
click at [54, 151] on button "increase-product-quantity" at bounding box center [56, 152] width 9 height 9
type input "1"
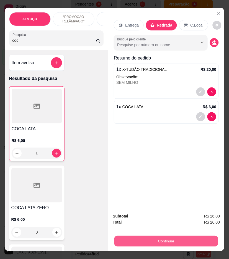
click at [164, 241] on button "Continuar" at bounding box center [166, 241] width 104 height 11
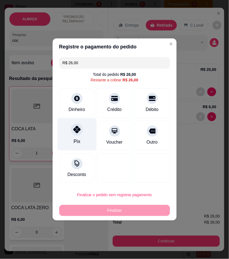
click at [90, 142] on div "Pix" at bounding box center [76, 134] width 39 height 32
type input "R$ 0,00"
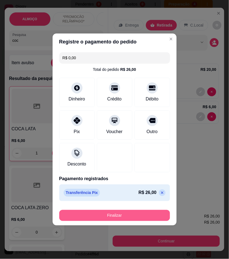
click at [144, 214] on button "Finalizar" at bounding box center [114, 215] width 111 height 11
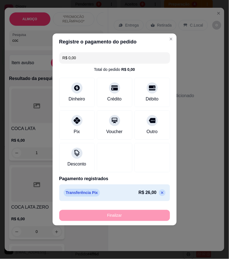
type input "0"
type input "-R$ 26,00"
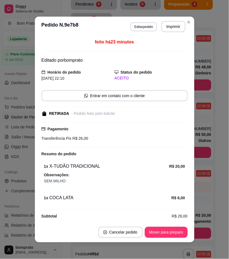
scroll to position [189, 0]
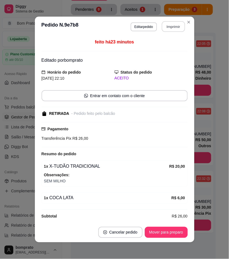
click at [172, 28] on button "Imprimir" at bounding box center [172, 26] width 23 height 11
click at [179, 234] on button "Mover para preparo" at bounding box center [165, 232] width 41 height 11
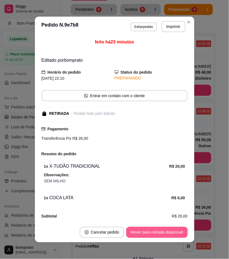
click at [179, 234] on button "Mover para retirada disponível" at bounding box center [156, 232] width 61 height 11
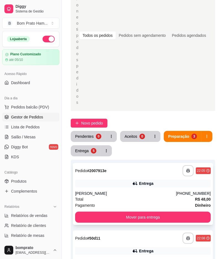
scroll to position [54, 0]
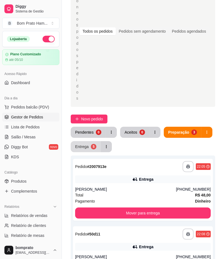
click at [87, 144] on div "Entrega" at bounding box center [82, 147] width 14 height 6
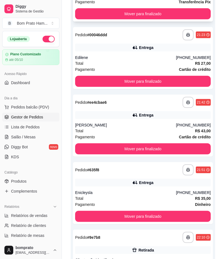
scroll to position [273, 0]
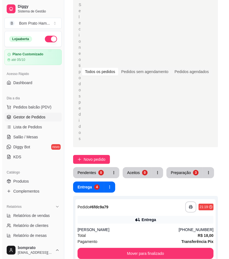
scroll to position [23, 0]
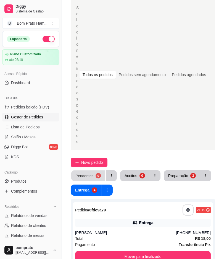
click at [92, 173] on div "Pendentes" at bounding box center [84, 175] width 18 height 5
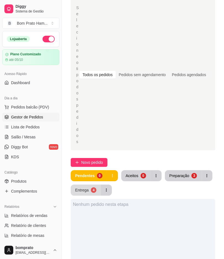
click at [88, 184] on button "Entrega 4" at bounding box center [86, 189] width 30 height 11
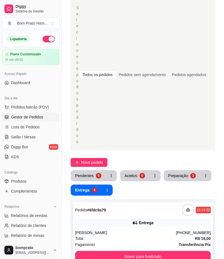
click at [146, 220] on div "Entrega" at bounding box center [146, 223] width 14 height 6
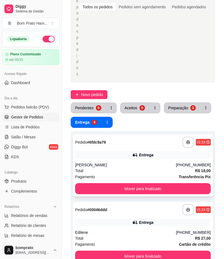
scroll to position [21, 0]
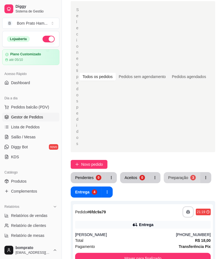
click at [181, 175] on div "Preparação" at bounding box center [178, 178] width 20 height 6
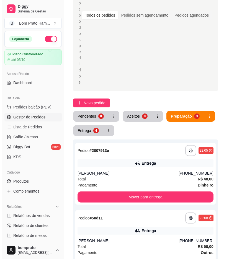
scroll to position [52, 0]
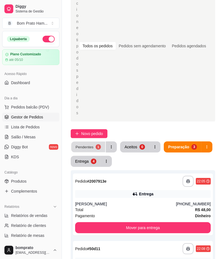
click at [87, 144] on div "Pendentes" at bounding box center [84, 146] width 18 height 5
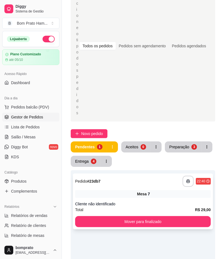
click at [125, 190] on div "Mesa 7" at bounding box center [143, 194] width 136 height 8
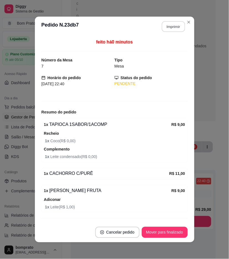
click at [169, 24] on button "Imprimir" at bounding box center [172, 26] width 23 height 11
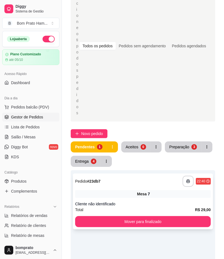
click at [129, 176] on div "**********" at bounding box center [143, 181] width 136 height 11
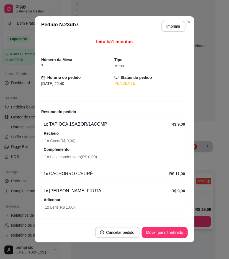
scroll to position [14, 0]
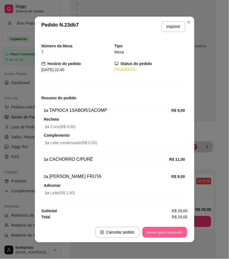
click at [178, 233] on button "Mover para finalizado" at bounding box center [164, 232] width 45 height 11
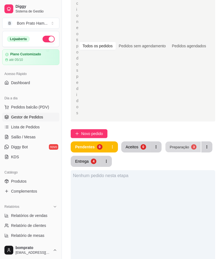
click at [179, 142] on button "Preparação 3" at bounding box center [183, 147] width 35 height 11
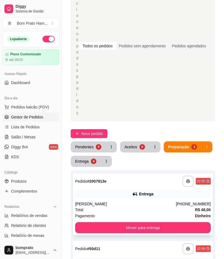
click at [150, 173] on div "**********" at bounding box center [143, 204] width 140 height 62
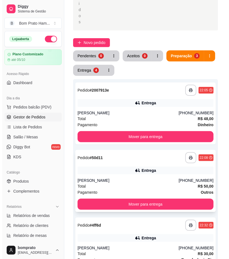
scroll to position [144, 0]
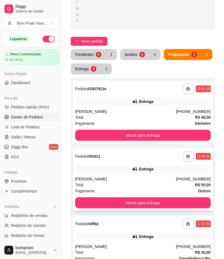
click at [144, 176] on div "Pablo Jovaci" at bounding box center [125, 179] width 101 height 6
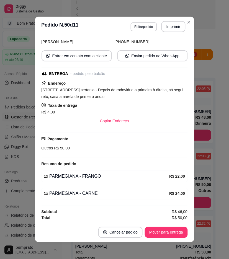
scroll to position [41, 0]
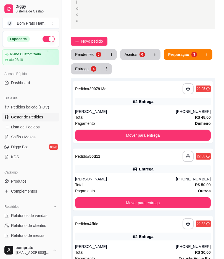
click at [154, 233] on div "Entrega" at bounding box center [143, 237] width 136 height 8
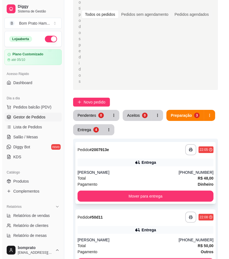
scroll to position [82, 0]
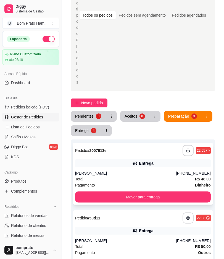
click at [132, 170] on div "Fernando" at bounding box center [125, 173] width 101 height 6
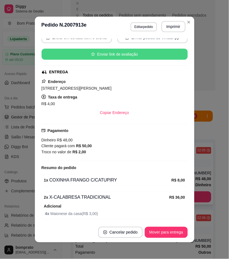
scroll to position [79, 0]
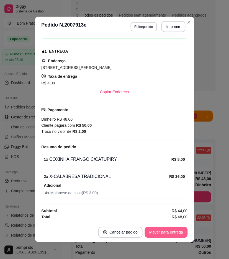
click at [174, 229] on button "Mover para entrega" at bounding box center [166, 232] width 43 height 11
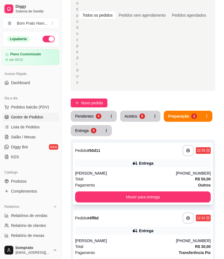
click at [133, 143] on div "**********" at bounding box center [143, 174] width 140 height 62
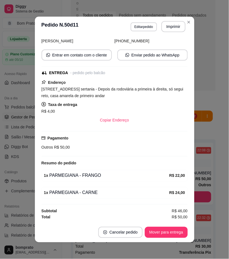
scroll to position [41, 0]
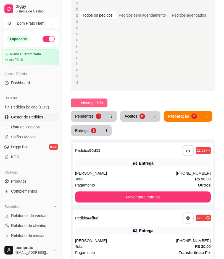
click at [101, 100] on span "Novo pedido" at bounding box center [92, 103] width 22 height 6
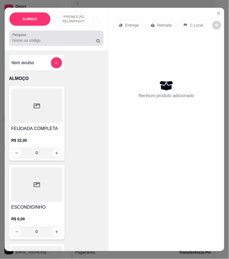
click at [54, 40] on div at bounding box center [56, 38] width 88 height 11
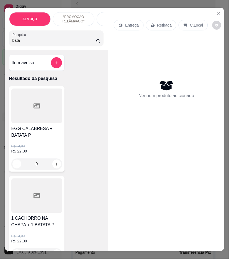
type input "bata"
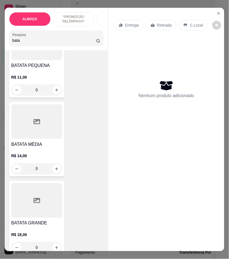
scroll to position [338, 0]
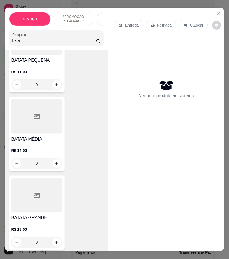
click at [56, 163] on div "0" at bounding box center [36, 163] width 51 height 11
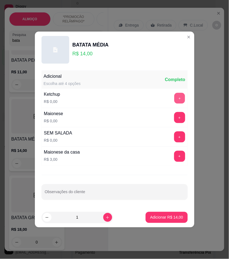
click at [175, 101] on button "+" at bounding box center [179, 98] width 11 height 11
click at [175, 123] on button "+" at bounding box center [179, 117] width 11 height 11
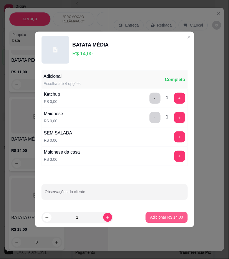
click at [174, 218] on p "Adicionar R$ 14,00" at bounding box center [166, 218] width 33 height 6
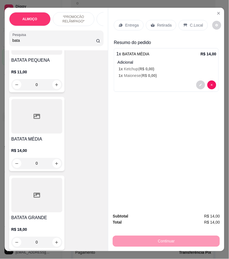
click at [137, 26] on div "Entrega" at bounding box center [129, 25] width 30 height 11
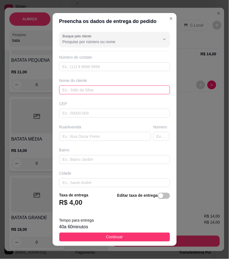
paste input "Petattoo"
type input "Petattoo"
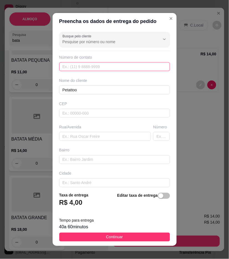
paste input "[PHONE_NUMBER]"
type input "[PHONE_NUMBER]"
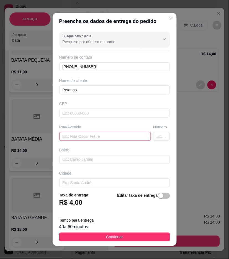
click at [114, 137] on input "text" at bounding box center [105, 136] width 92 height 9
click at [100, 137] on input "text" at bounding box center [105, 136] width 92 height 9
type input "[GEOGRAPHIC_DATA]"
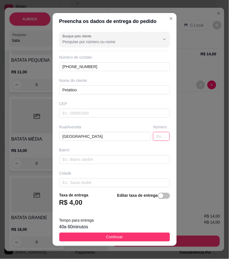
click at [153, 136] on input "text" at bounding box center [161, 136] width 17 height 9
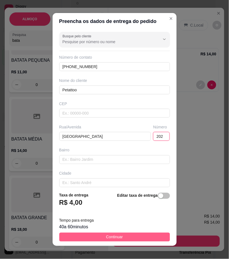
type input "202"
click at [157, 234] on button "Continuar" at bounding box center [114, 237] width 111 height 9
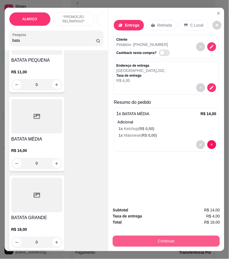
click at [179, 236] on button "Continuar" at bounding box center [166, 241] width 107 height 11
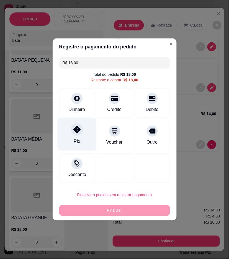
click at [87, 135] on div "Pix" at bounding box center [76, 134] width 39 height 32
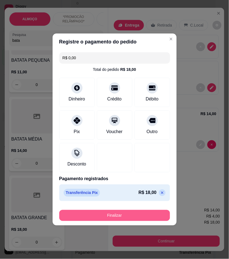
click at [149, 214] on button "Finalizar" at bounding box center [114, 215] width 111 height 11
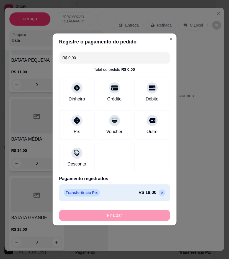
type input "-R$ 18,00"
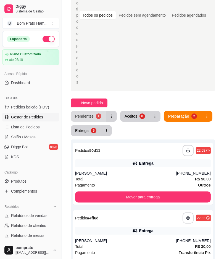
click at [93, 111] on button "Pendentes 1" at bounding box center [88, 116] width 35 height 11
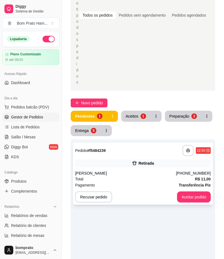
click at [140, 170] on div "[PERSON_NAME]" at bounding box center [125, 173] width 101 height 6
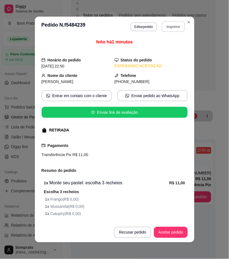
click at [171, 28] on button "Imprimir" at bounding box center [172, 26] width 23 height 11
click at [175, 231] on button "Aceitar pedido" at bounding box center [171, 232] width 34 height 11
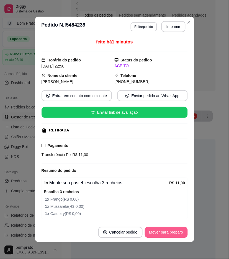
click at [175, 234] on button "Mover para preparo" at bounding box center [166, 232] width 43 height 11
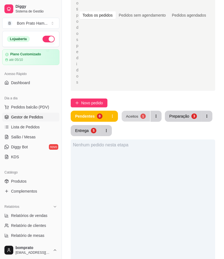
click at [137, 111] on button "Aceitos 1" at bounding box center [136, 116] width 28 height 11
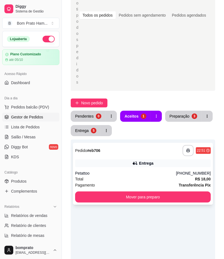
click at [151, 176] on div "Total R$ 18,00" at bounding box center [143, 179] width 136 height 6
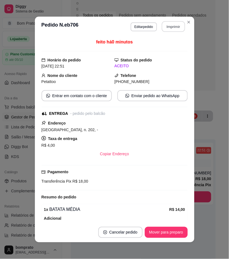
click at [165, 27] on button "Imprimir" at bounding box center [172, 26] width 23 height 11
click at [173, 231] on button "Mover para preparo" at bounding box center [166, 232] width 43 height 11
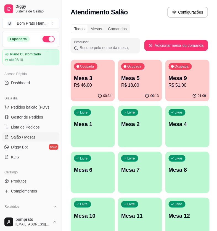
click at [179, 86] on p "R$ 51,00" at bounding box center [188, 85] width 38 height 7
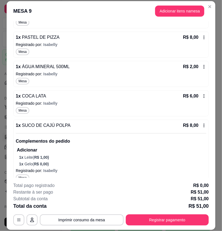
scroll to position [137, 0]
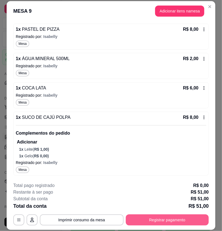
click at [184, 216] on button "Registrar pagamento" at bounding box center [167, 219] width 83 height 11
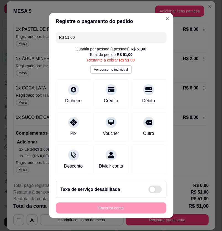
drag, startPoint x: 83, startPoint y: 37, endPoint x: 53, endPoint y: 37, distance: 30.4
click at [53, 37] on div "R$ 51,00 Quantia por pessoa ( 1 pessoas) R$ 51,00 Total do pedido R$ 51,00 Rest…" at bounding box center [111, 103] width 124 height 147
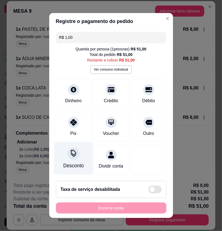
click at [77, 152] on div "Desconto" at bounding box center [73, 158] width 39 height 32
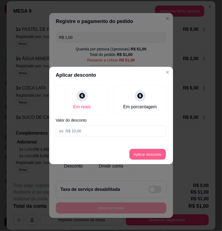
click at [148, 154] on button "Aplicar desconto" at bounding box center [147, 154] width 36 height 11
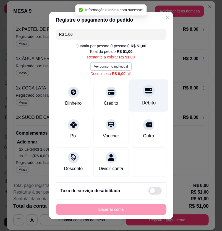
scroll to position [0, 0]
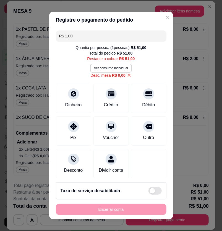
click at [127, 76] on icon at bounding box center [129, 75] width 5 height 5
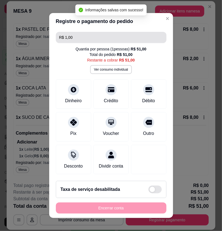
click at [86, 39] on input "R$ 1,00" at bounding box center [111, 37] width 104 height 11
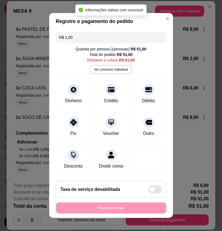
click at [86, 39] on input "R$ 1,00" at bounding box center [111, 37] width 104 height 11
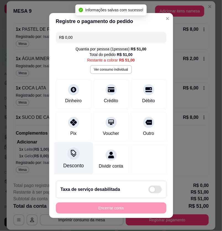
type input "R$ 0,00"
click at [78, 153] on div "Desconto" at bounding box center [73, 158] width 39 height 32
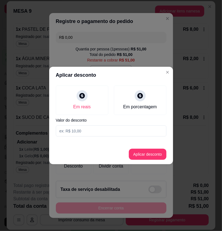
click at [87, 128] on input at bounding box center [111, 130] width 111 height 11
type input "1,00"
click at [140, 156] on button "Aplicar desconto" at bounding box center [148, 153] width 38 height 11
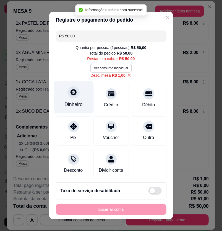
click at [78, 105] on div "Dinheiro" at bounding box center [73, 104] width 18 height 7
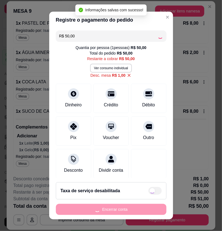
type input "R$ 0,00"
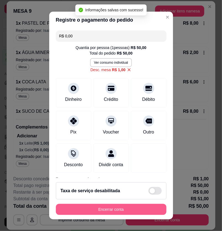
click at [137, 212] on button "Encerrar conta" at bounding box center [111, 209] width 111 height 11
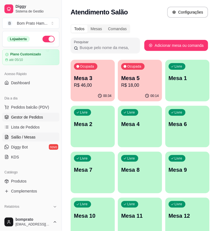
click at [45, 118] on link "Gestor de Pedidos" at bounding box center [30, 117] width 57 height 9
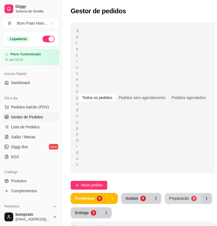
click at [177, 199] on div "Preparação" at bounding box center [180, 199] width 20 height 6
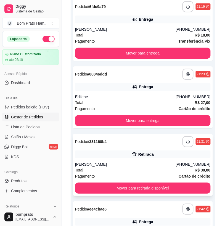
scroll to position [246, 0]
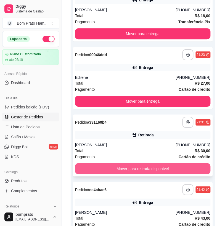
click at [145, 167] on button "Mover para retirada disponível" at bounding box center [143, 168] width 136 height 11
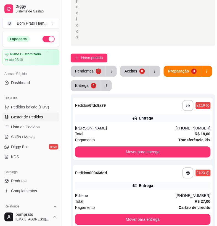
scroll to position [123, 0]
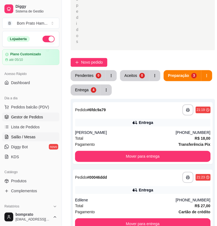
click at [38, 137] on link "Salão / Mesas" at bounding box center [30, 136] width 57 height 9
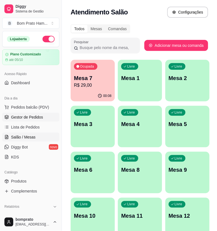
click at [48, 121] on link "Gestor de Pedidos" at bounding box center [30, 117] width 57 height 9
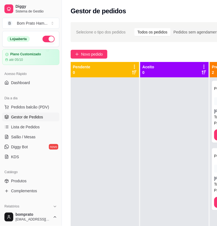
click at [88, 60] on div "**********" at bounding box center [170, 157] width 217 height 276
click at [88, 57] on button "Novo pedido" at bounding box center [89, 54] width 37 height 9
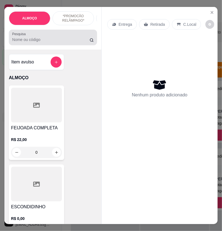
click at [51, 37] on div at bounding box center [53, 37] width 82 height 11
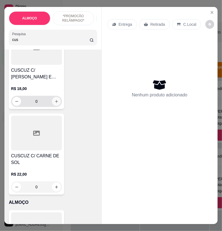
type input "cus"
click at [54, 103] on icon "increase-product-quantity" at bounding box center [56, 101] width 4 height 4
type input "1"
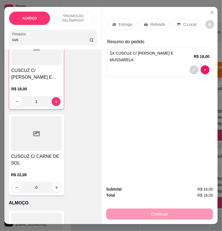
scroll to position [307, 0]
click at [192, 68] on icon "decrease-product-quantity" at bounding box center [193, 69] width 3 height 3
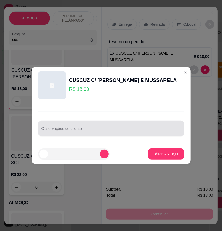
click at [79, 124] on div at bounding box center [110, 128] width 139 height 11
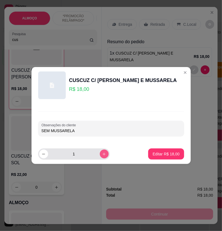
type input "SEM MUSSARELA"
click at [103, 152] on button "increase-product-quantity" at bounding box center [104, 153] width 9 height 9
type input "2"
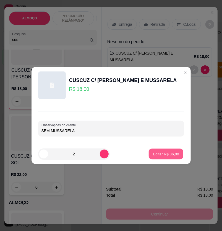
click at [168, 157] on button "Editar R$ 36,00" at bounding box center [166, 153] width 35 height 11
type input "0"
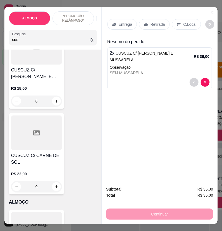
scroll to position [307, 0]
click at [117, 19] on div "Entrega" at bounding box center [122, 24] width 30 height 11
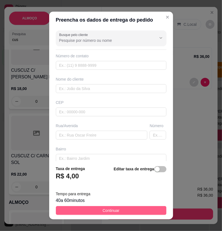
click at [143, 212] on button "Continuar" at bounding box center [111, 210] width 111 height 9
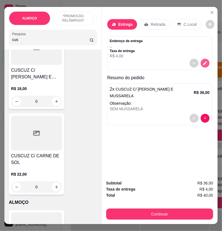
click at [203, 61] on icon "decrease-product-quantity" at bounding box center [205, 63] width 4 height 4
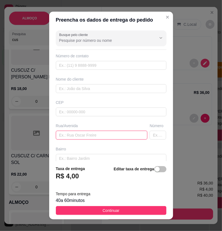
paste input "Rua [PERSON_NAME]"
type input "Rua [PERSON_NAME]"
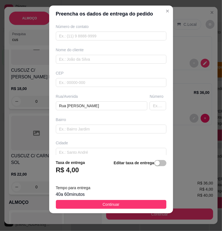
scroll to position [53, 0]
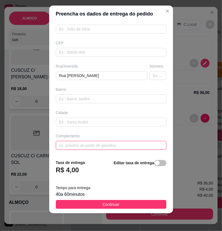
paste input "no bar do pimenta"
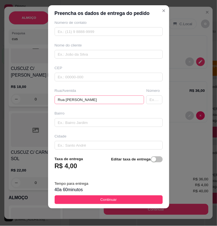
scroll to position [0, 0]
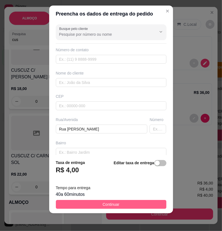
type input "no bar do pimenta"
click at [147, 202] on button "Continuar" at bounding box center [111, 204] width 111 height 9
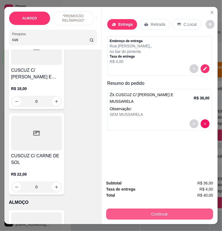
click at [164, 210] on button "Continuar" at bounding box center [159, 213] width 107 height 11
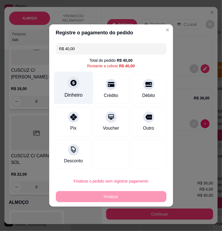
click at [76, 80] on div at bounding box center [73, 83] width 12 height 12
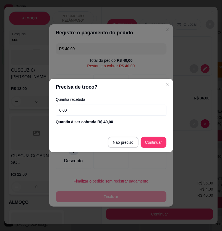
click at [111, 107] on input "0,00" at bounding box center [111, 110] width 111 height 11
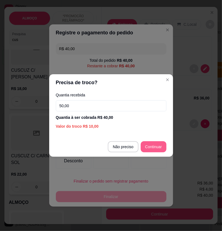
type input "50,00"
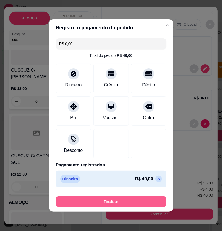
click at [151, 200] on button "Finalizar" at bounding box center [111, 201] width 111 height 11
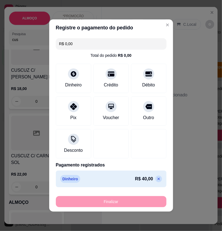
type input "-R$ 40,00"
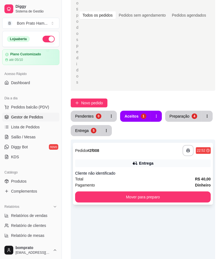
click at [146, 143] on div "**********" at bounding box center [143, 174] width 140 height 62
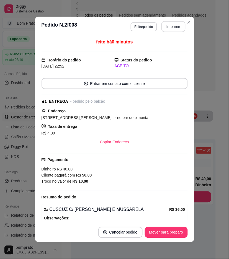
click at [167, 27] on button "Imprimir" at bounding box center [173, 26] width 24 height 11
click at [176, 231] on button "Mover para preparo" at bounding box center [166, 232] width 43 height 11
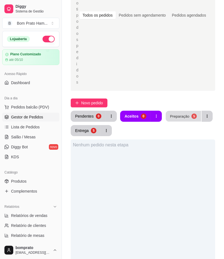
click at [178, 113] on div "Preparação" at bounding box center [179, 115] width 19 height 5
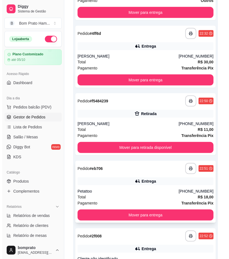
scroll to position [273, 0]
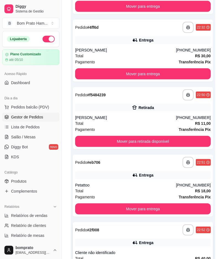
click at [124, 239] on div "Entrega" at bounding box center [143, 243] width 136 height 8
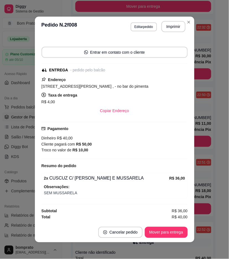
scroll to position [0, 0]
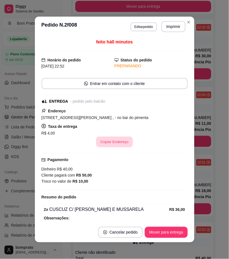
click at [103, 143] on button "Copiar Endereço" at bounding box center [114, 142] width 37 height 11
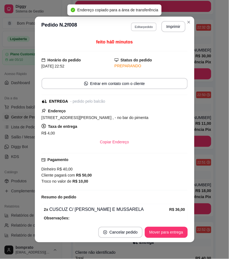
click at [144, 27] on button "Editar pedido" at bounding box center [144, 26] width 26 height 9
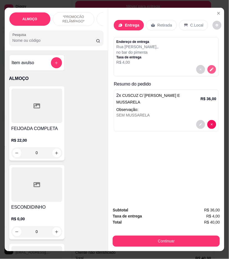
click at [209, 65] on button "decrease-product-quantity" at bounding box center [211, 69] width 9 height 9
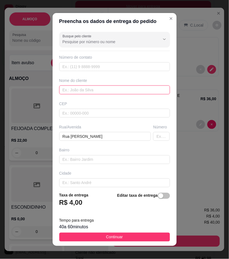
paste input "[PERSON_NAME]"
type input "[PERSON_NAME]"
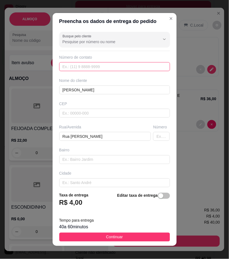
paste input "[PHONE_NUMBER]"
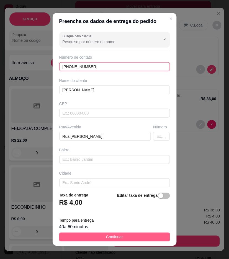
type input "[PHONE_NUMBER]"
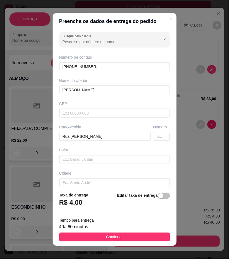
drag, startPoint x: 150, startPoint y: 237, endPoint x: 171, endPoint y: 234, distance: 22.1
click at [152, 237] on button "Continuar" at bounding box center [114, 237] width 111 height 9
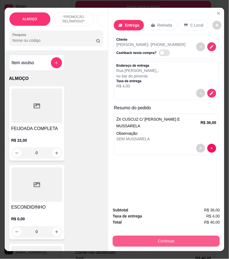
click at [171, 236] on button "Continuar" at bounding box center [166, 241] width 107 height 11
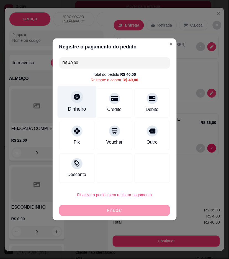
click at [89, 103] on div "Dinheiro" at bounding box center [76, 102] width 39 height 32
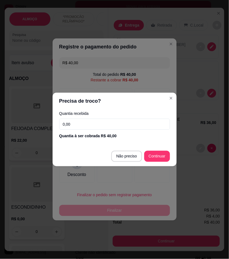
click at [115, 126] on input "0,00" at bounding box center [114, 124] width 111 height 11
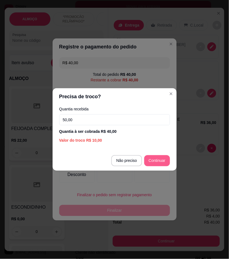
type input "50,00"
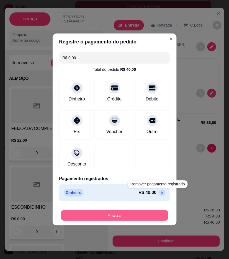
click at [155, 219] on button "Finalizar" at bounding box center [114, 215] width 107 height 11
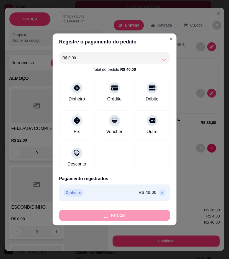
type input "-R$ 40,00"
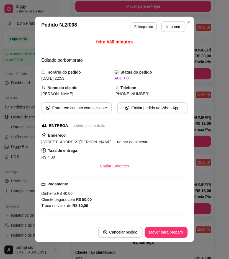
scroll to position [205, 0]
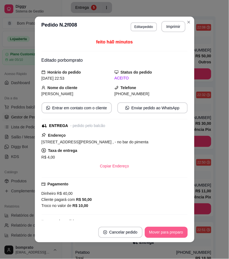
click at [177, 236] on button "Mover para preparo" at bounding box center [166, 232] width 43 height 11
click at [174, 30] on button "Imprimir" at bounding box center [172, 26] width 23 height 11
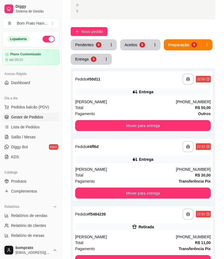
scroll to position [144, 0]
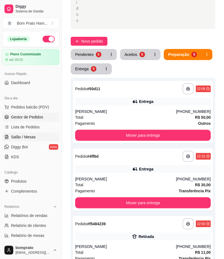
click at [26, 136] on span "Salão / Mesas" at bounding box center [23, 137] width 25 height 6
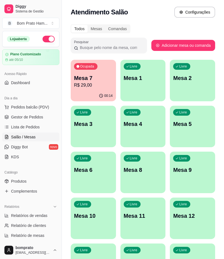
click at [104, 77] on p "Mesa 7" at bounding box center [93, 78] width 39 height 8
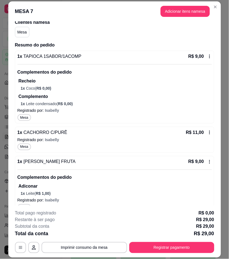
scroll to position [55, 0]
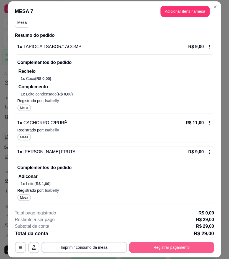
click at [184, 249] on button "Registrar pagamento" at bounding box center [171, 247] width 85 height 11
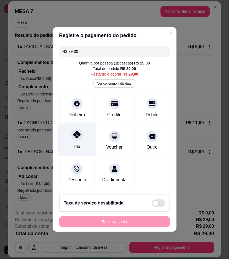
click at [79, 143] on div "Pix" at bounding box center [76, 146] width 7 height 7
type input "R$ 0,00"
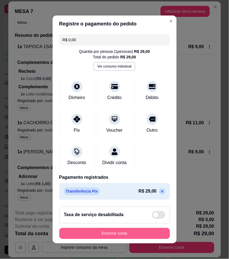
click at [143, 239] on button "Encerrar conta" at bounding box center [114, 233] width 111 height 11
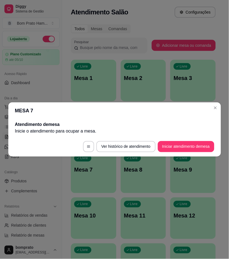
scroll to position [0, 0]
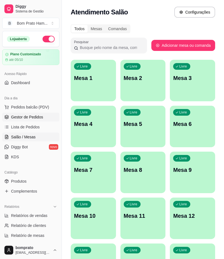
click at [38, 116] on span "Gestor de Pedidos" at bounding box center [27, 117] width 32 height 6
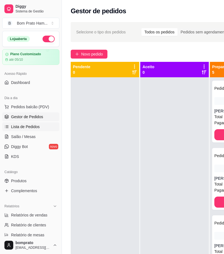
click at [36, 125] on span "Lista de Pedidos" at bounding box center [25, 127] width 29 height 6
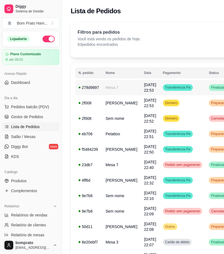
click at [160, 92] on td "Transferência Pix" at bounding box center [183, 87] width 46 height 15
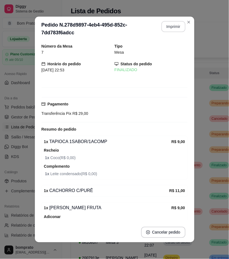
click at [173, 27] on button "Imprimir" at bounding box center [173, 26] width 24 height 11
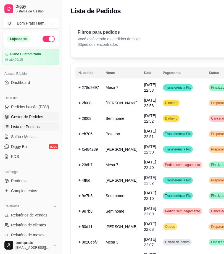
click at [45, 116] on link "Gestor de Pedidos" at bounding box center [30, 117] width 57 height 9
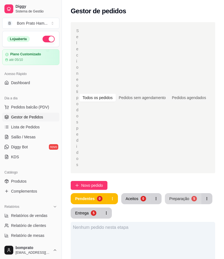
click at [188, 193] on button "Preparação 5" at bounding box center [183, 198] width 36 height 11
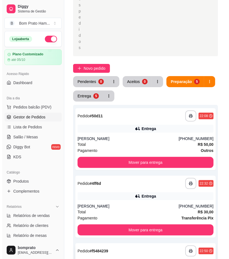
scroll to position [92, 0]
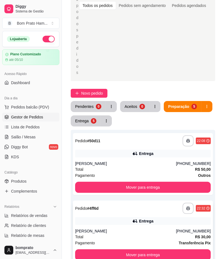
click at [129, 217] on div "Entrega" at bounding box center [143, 221] width 136 height 8
click at [117, 161] on div "Pablo Jovaci" at bounding box center [125, 164] width 101 height 6
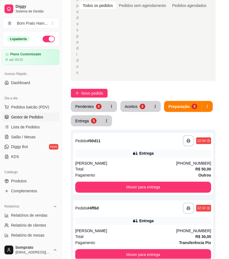
scroll to position [41, 0]
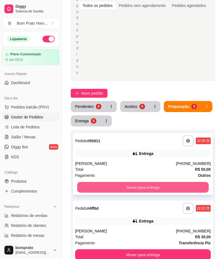
click at [156, 182] on button "Mover para entrega" at bounding box center [143, 187] width 132 height 11
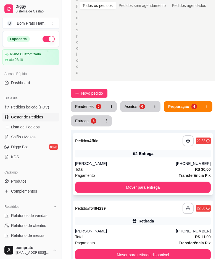
click at [144, 133] on div "**********" at bounding box center [143, 164] width 140 height 62
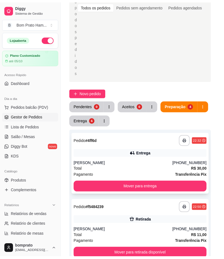
scroll to position [64, 0]
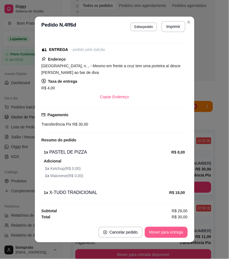
click at [169, 230] on button "Mover para entrega" at bounding box center [166, 232] width 43 height 11
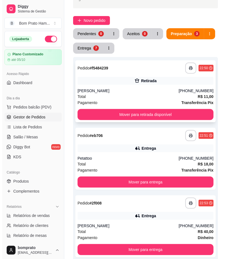
scroll to position [184, 0]
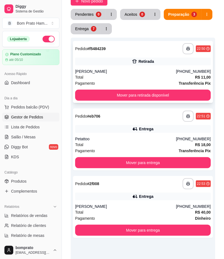
click at [144, 194] on div "Entrega" at bounding box center [146, 197] width 14 height 6
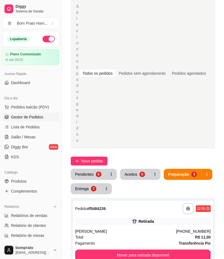
scroll to position [24, 0]
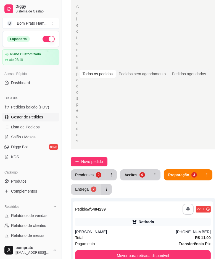
click at [88, 186] on div "Entrega" at bounding box center [82, 189] width 14 height 6
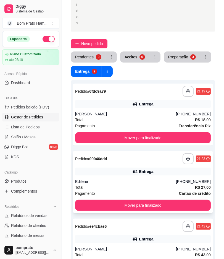
scroll to position [147, 0]
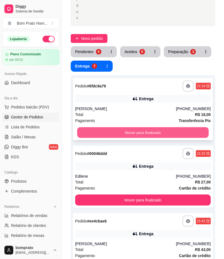
click at [153, 127] on button "Mover para finalizado" at bounding box center [143, 132] width 132 height 11
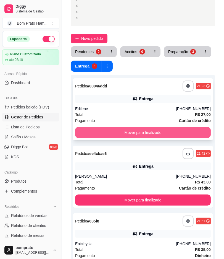
click at [152, 127] on button "Mover para finalizado" at bounding box center [143, 132] width 136 height 11
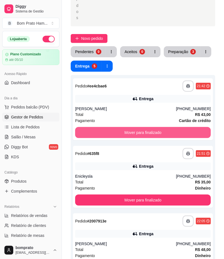
click at [152, 127] on button "Mover para finalizado" at bounding box center [143, 132] width 136 height 11
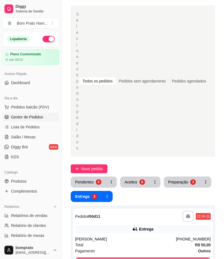
scroll to position [0, 0]
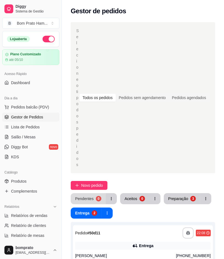
click at [96, 196] on div "0" at bounding box center [99, 199] width 6 height 6
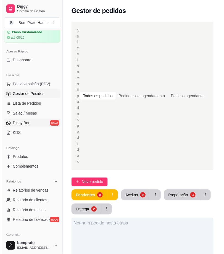
scroll to position [139, 0]
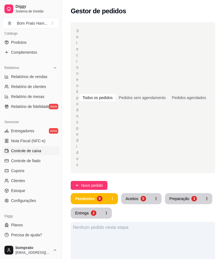
click at [36, 152] on span "Controle de caixa" at bounding box center [26, 151] width 30 height 6
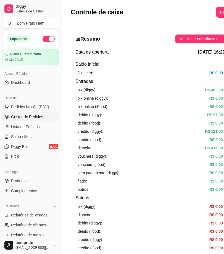
click at [30, 119] on span "Gestor de Pedidos" at bounding box center [27, 117] width 32 height 6
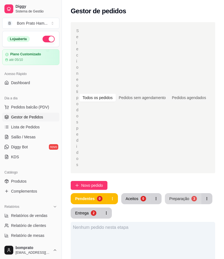
click at [184, 193] on button "Preparação 3" at bounding box center [183, 198] width 36 height 11
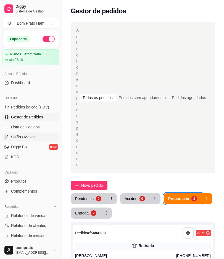
click at [31, 137] on span "Salão / Mesas" at bounding box center [23, 137] width 25 height 6
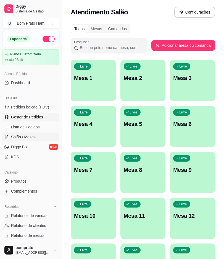
click at [31, 116] on span "Gestor de Pedidos" at bounding box center [27, 117] width 32 height 6
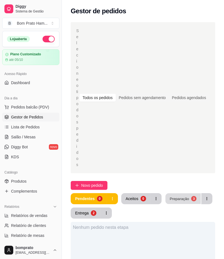
click at [171, 193] on button "Preparação 3" at bounding box center [183, 198] width 35 height 11
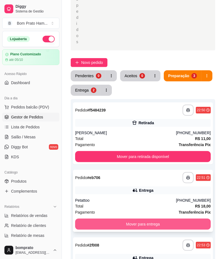
scroll to position [153, 0]
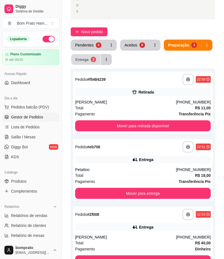
click at [91, 57] on div "2" at bounding box center [93, 59] width 5 height 5
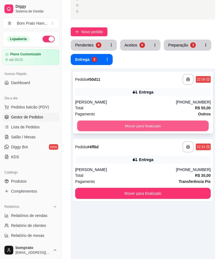
click at [139, 121] on button "Mover para finalizado" at bounding box center [143, 126] width 132 height 11
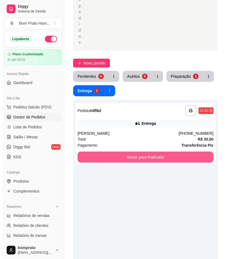
scroll to position [92, 0]
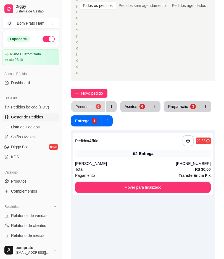
click at [96, 104] on div "0" at bounding box center [98, 106] width 5 height 5
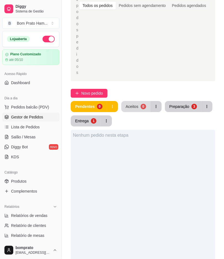
click at [129, 104] on div "Aceitos" at bounding box center [132, 107] width 13 height 6
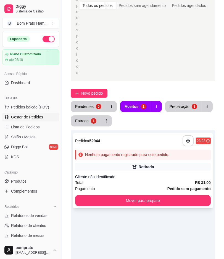
click at [142, 163] on div "Retirada" at bounding box center [143, 167] width 136 height 8
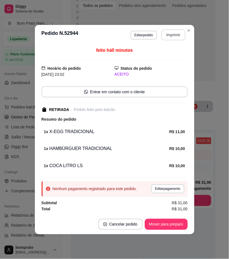
click at [172, 37] on button "Imprimir" at bounding box center [173, 34] width 24 height 11
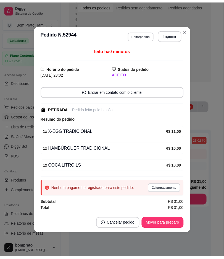
scroll to position [0, 0]
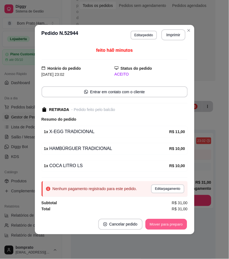
click at [176, 224] on button "Mover para preparo" at bounding box center [165, 224] width 41 height 11
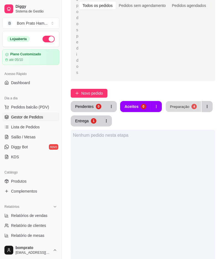
click at [173, 101] on button "Preparação 4" at bounding box center [183, 106] width 35 height 11
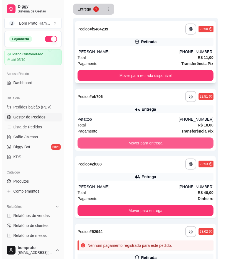
scroll to position [215, 0]
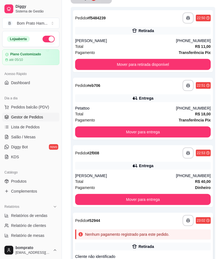
click at [127, 243] on div "Retirada" at bounding box center [143, 247] width 136 height 8
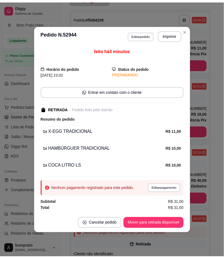
scroll to position [176, 0]
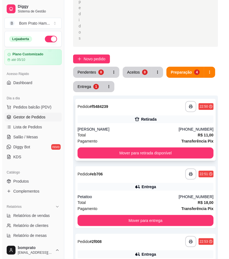
scroll to position [84, 0]
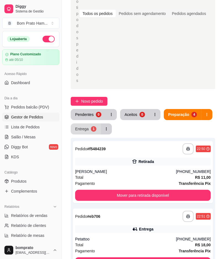
click at [88, 126] on div "Entrega" at bounding box center [82, 129] width 14 height 6
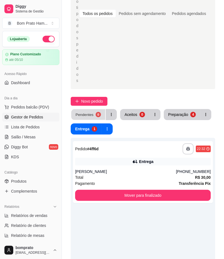
click at [101, 109] on button "Pendentes 0" at bounding box center [88, 114] width 34 height 11
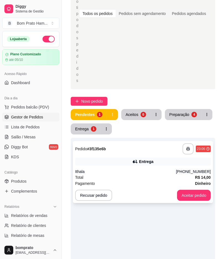
click at [125, 169] on div "Ithala" at bounding box center [125, 172] width 101 height 6
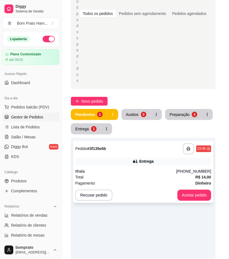
scroll to position [57, 0]
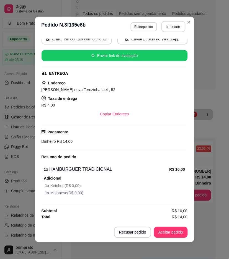
click at [172, 28] on button "Imprimir" at bounding box center [173, 26] width 24 height 11
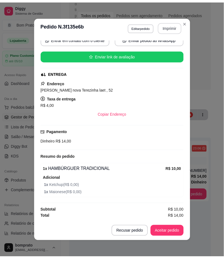
scroll to position [0, 0]
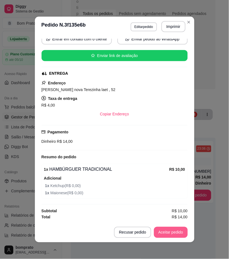
click at [173, 233] on button "Aceitar pedido" at bounding box center [171, 232] width 34 height 11
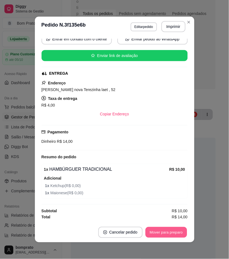
click at [173, 233] on button "Mover para preparo" at bounding box center [165, 232] width 41 height 11
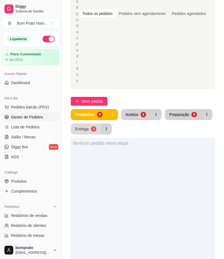
click at [75, 123] on button "Entrega 1" at bounding box center [86, 128] width 30 height 11
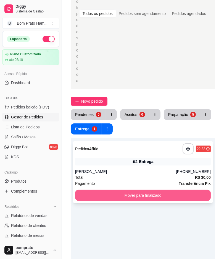
click at [130, 190] on button "Mover para finalizado" at bounding box center [143, 195] width 136 height 11
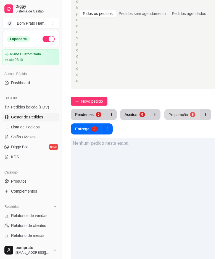
click at [179, 109] on button "Preparação 5" at bounding box center [182, 114] width 35 height 11
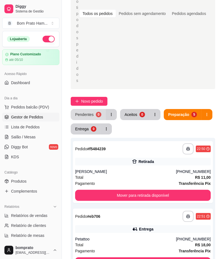
click at [90, 112] on div "Pendentes" at bounding box center [84, 115] width 19 height 6
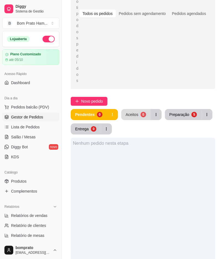
click at [134, 112] on div "Aceitos" at bounding box center [132, 115] width 13 height 6
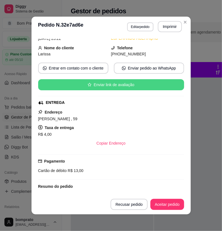
scroll to position [62, 0]
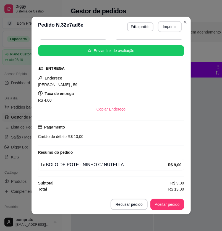
click at [174, 23] on button "Imprimir" at bounding box center [170, 26] width 24 height 11
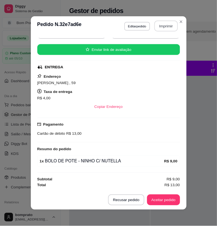
scroll to position [0, 0]
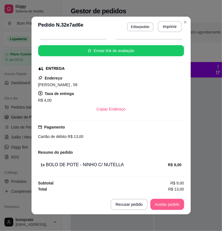
click at [176, 204] on button "Aceitar pedido" at bounding box center [167, 204] width 34 height 11
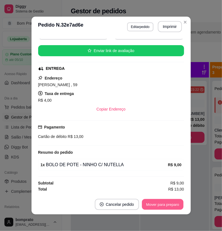
click at [176, 204] on button "Mover para preparo" at bounding box center [162, 204] width 41 height 11
